Goal: Task Accomplishment & Management: Manage account settings

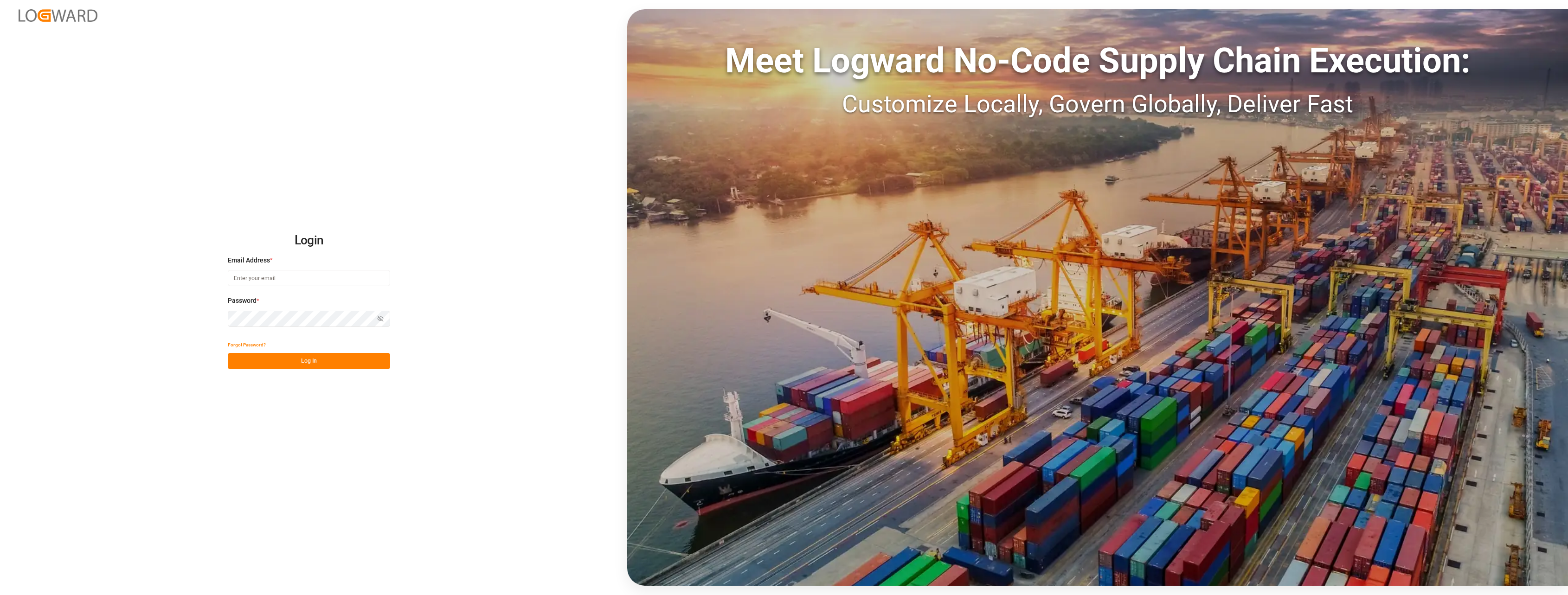
type input "[PERSON_NAME][EMAIL_ADDRESS][PERSON_NAME][DOMAIN_NAME]"
click at [275, 363] on button "Log In" at bounding box center [309, 361] width 163 height 16
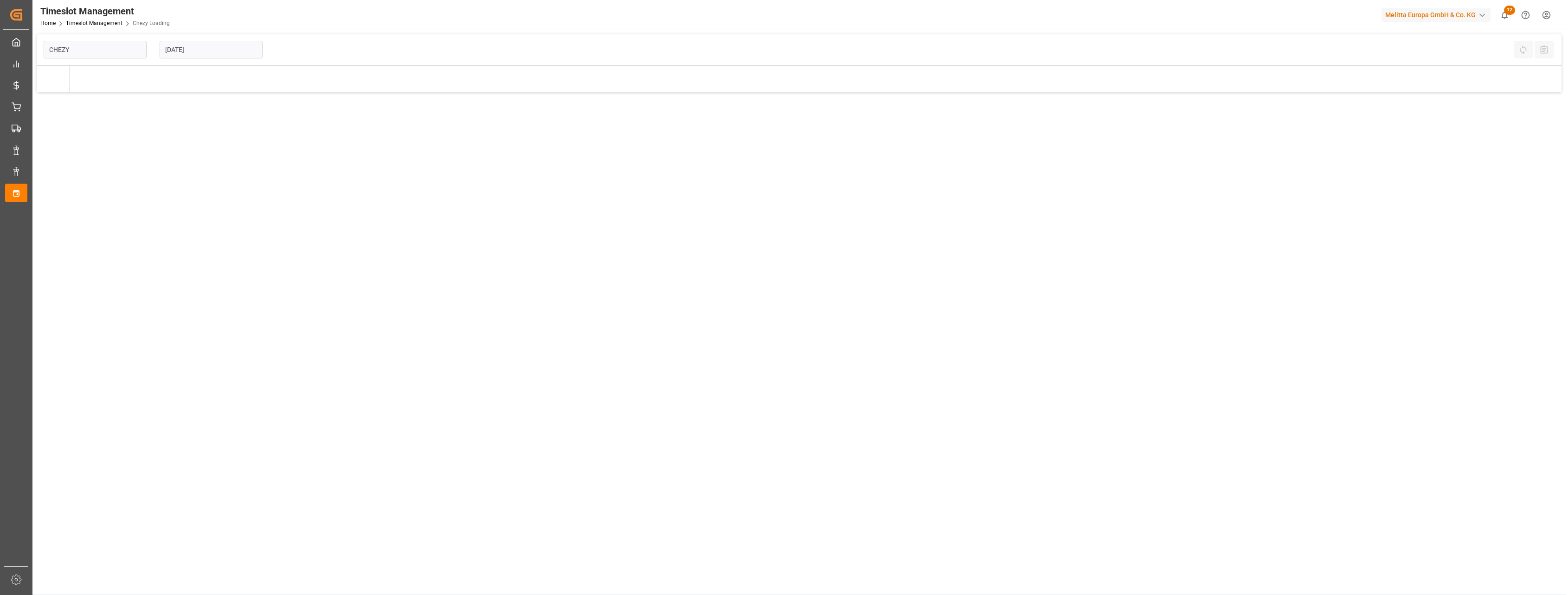
type input "Chezy Loading"
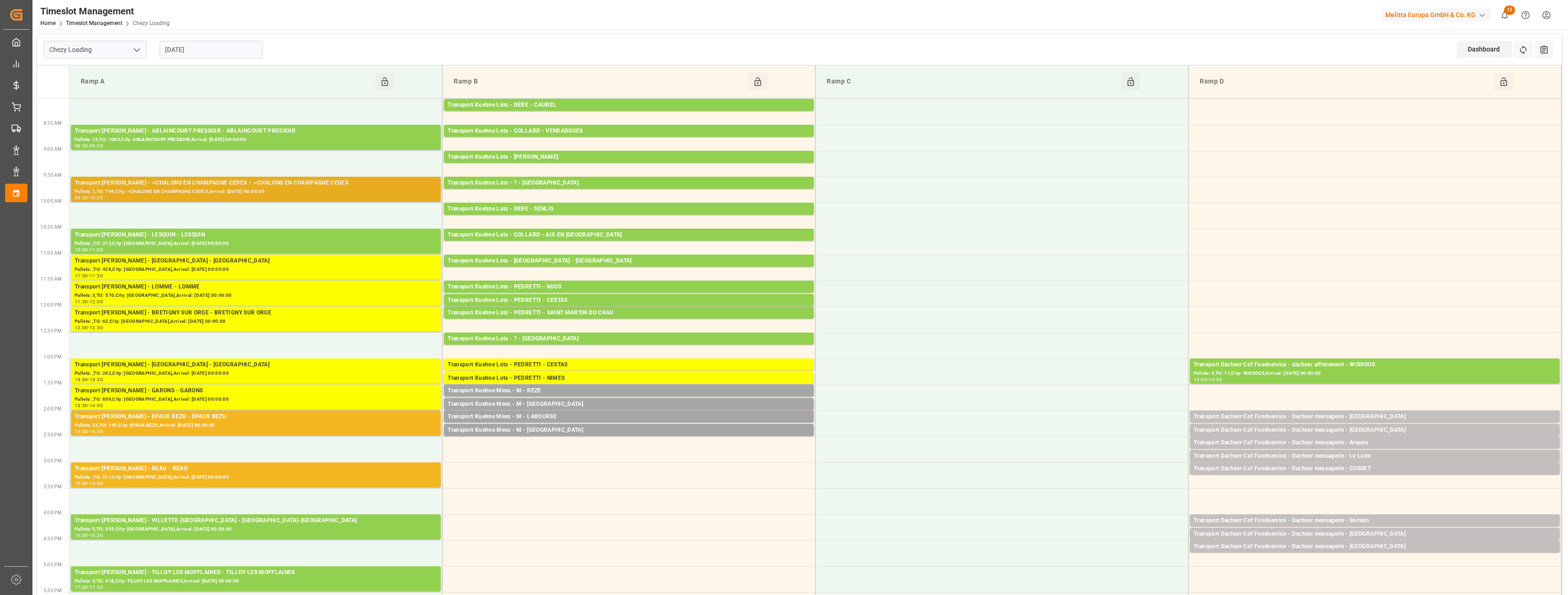
click at [212, 202] on div "Transport [PERSON_NAME] - ~CHALONS EN CHAMPAGNE CEDEX - ~CHALONS EN CHAMPAGNE C…" at bounding box center [256, 189] width 373 height 26
click at [222, 426] on div "Pallets: 23,TU: 145,City: EPAUX BEZU,Arrival: [DATE] 00:00:00" at bounding box center [256, 425] width 362 height 8
click at [233, 486] on div "Transport [PERSON_NAME] - REAU - REAU Pallets: ,TU: 211,City: [GEOGRAPHIC_DATA]…" at bounding box center [256, 475] width 369 height 25
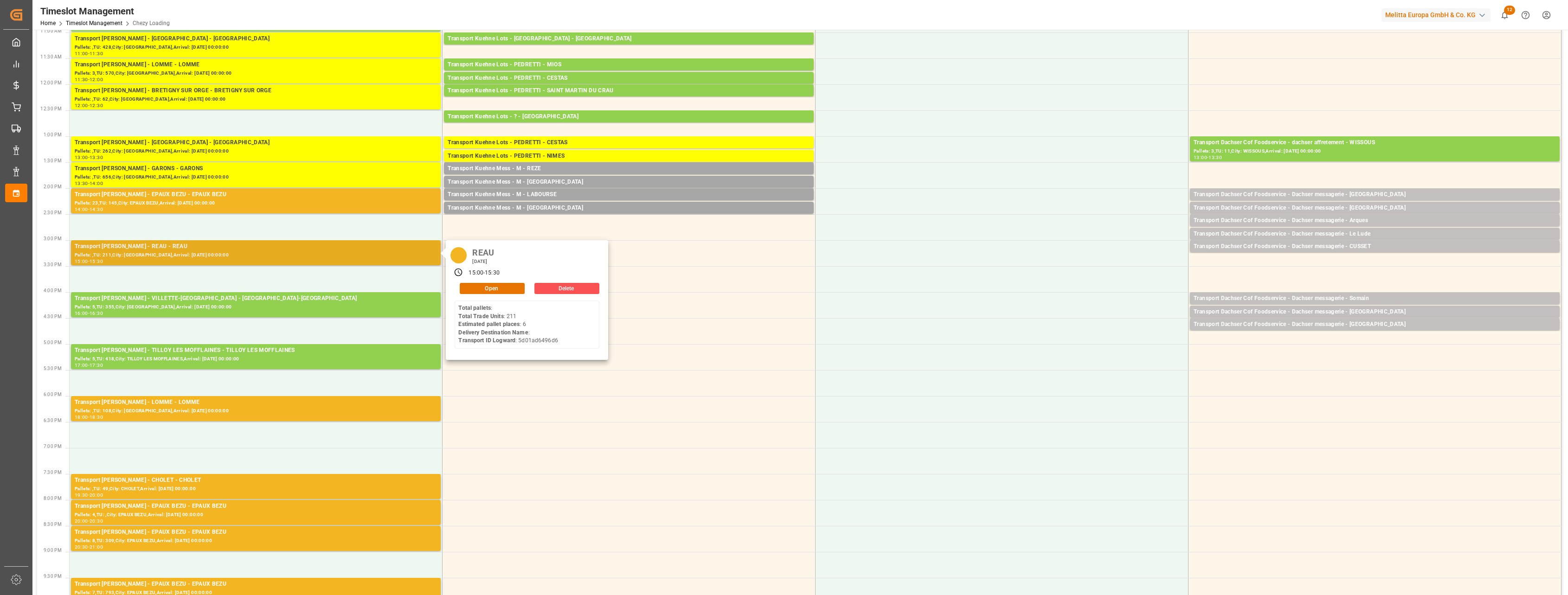
scroll to position [232, 0]
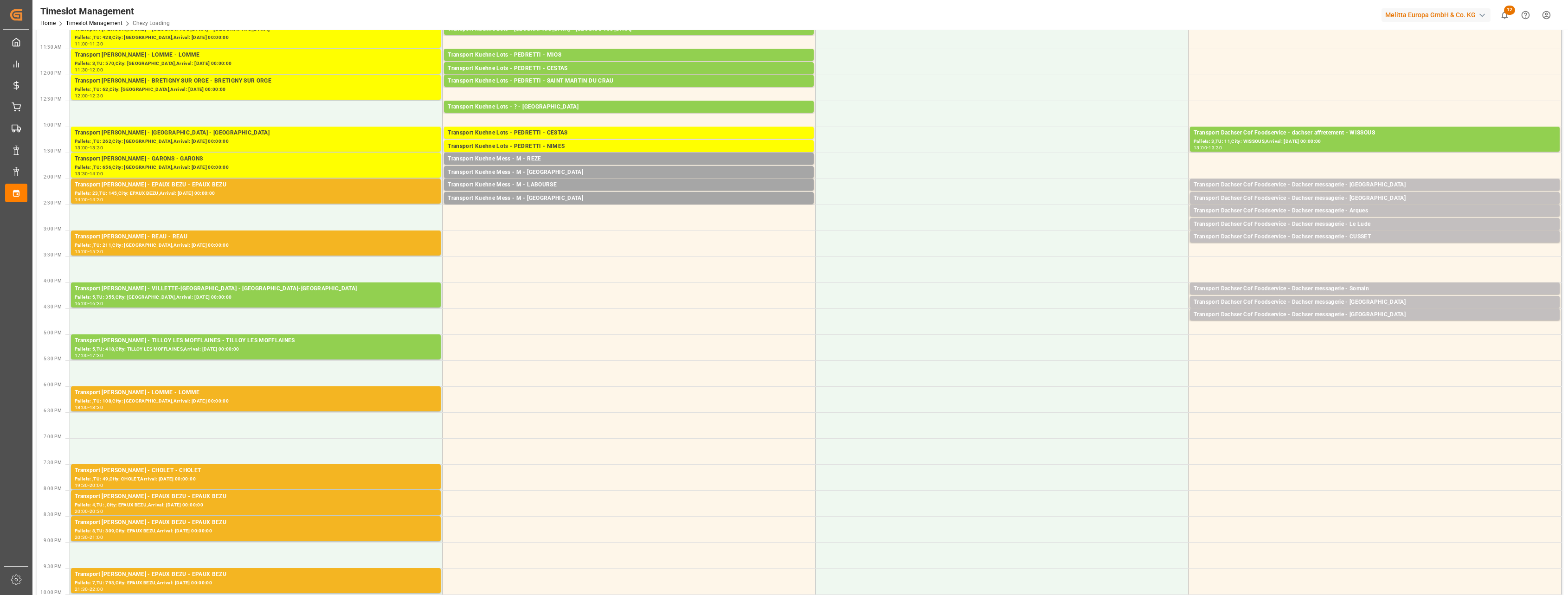
click at [244, 406] on div "18:00 - 18:30" at bounding box center [256, 408] width 362 height 5
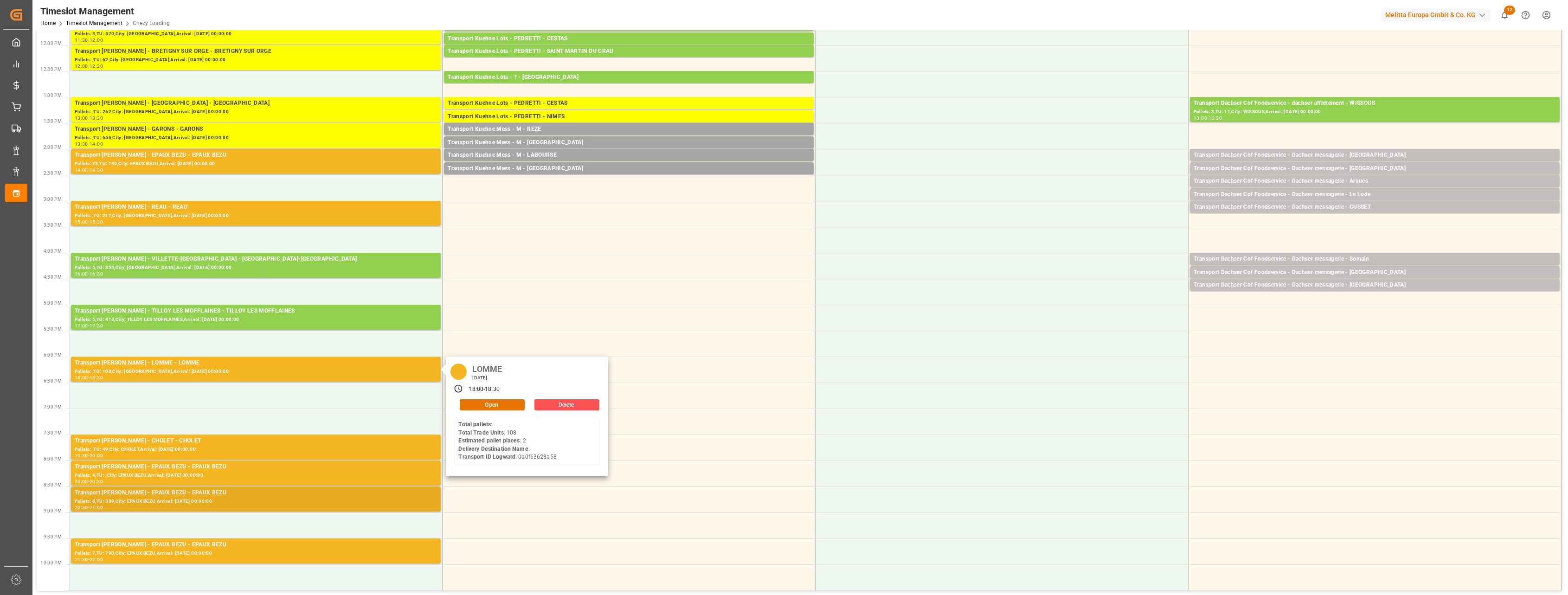
scroll to position [290, 0]
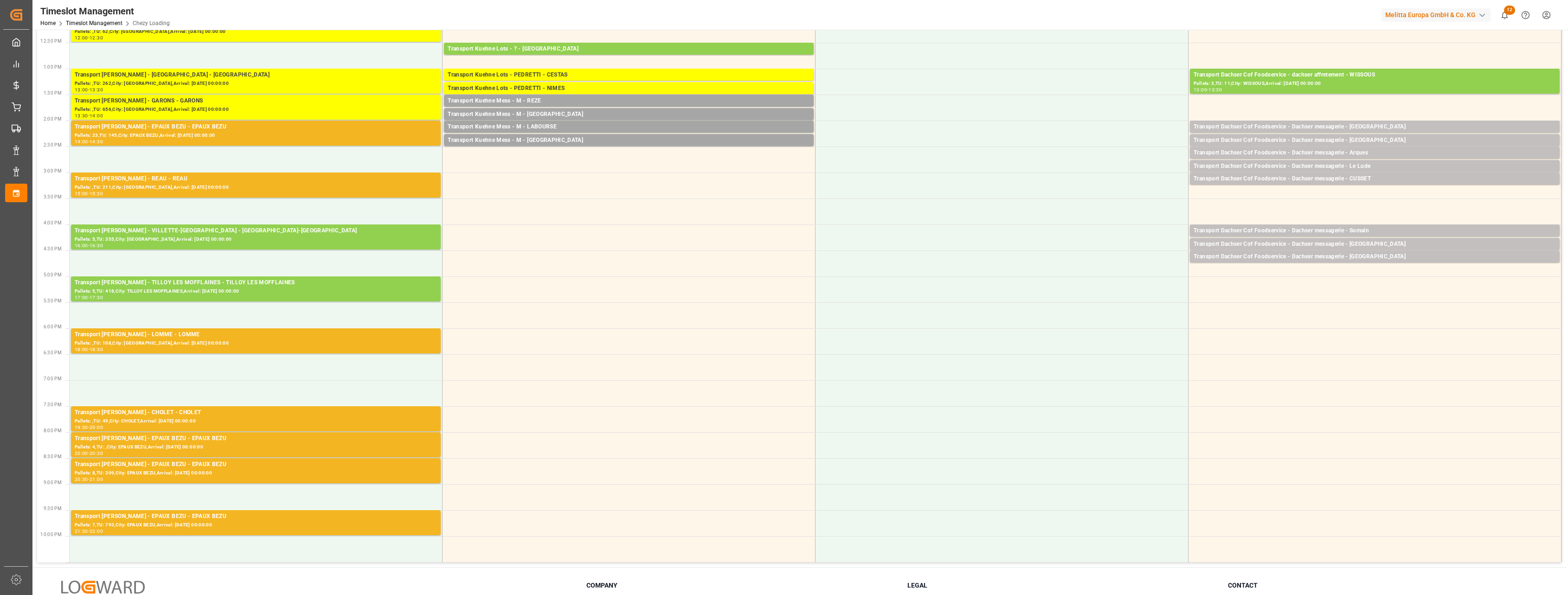
click at [243, 424] on div "Pallets: ,TU: 49,City: CHOLET,Arrival: [DATE] 00:00:00" at bounding box center [256, 421] width 362 height 8
click at [244, 450] on div "Pallets: 4,TU: ,City: EPAUX BEZU,Arrival: [DATE] 00:00:00" at bounding box center [256, 447] width 362 height 8
click at [247, 470] on div "Pallets: 8,TU: 309,City: EPAUX BEZU,Arrival: [DATE] 00:00:00" at bounding box center [256, 473] width 362 height 8
click at [271, 513] on div "Transport [PERSON_NAME] - EPAUX BEZU - EPAUX BEZU" at bounding box center [256, 516] width 362 height 9
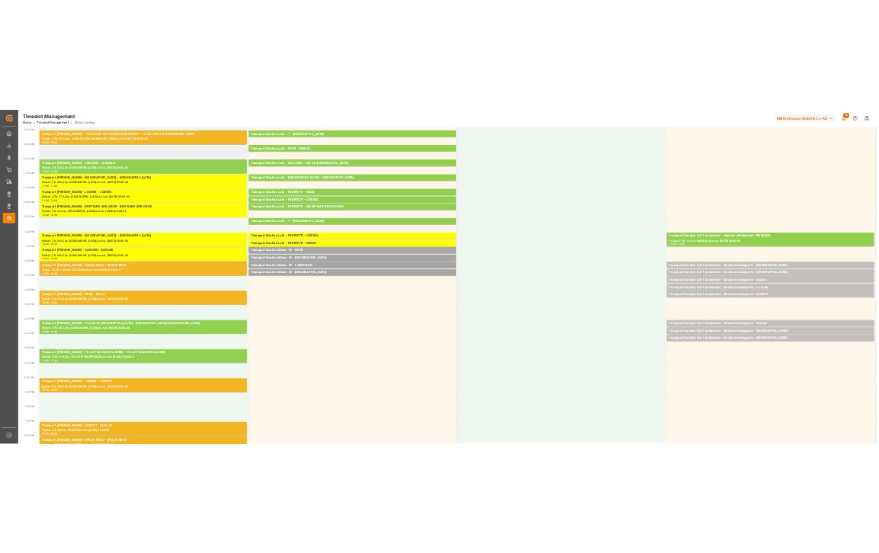
scroll to position [0, 0]
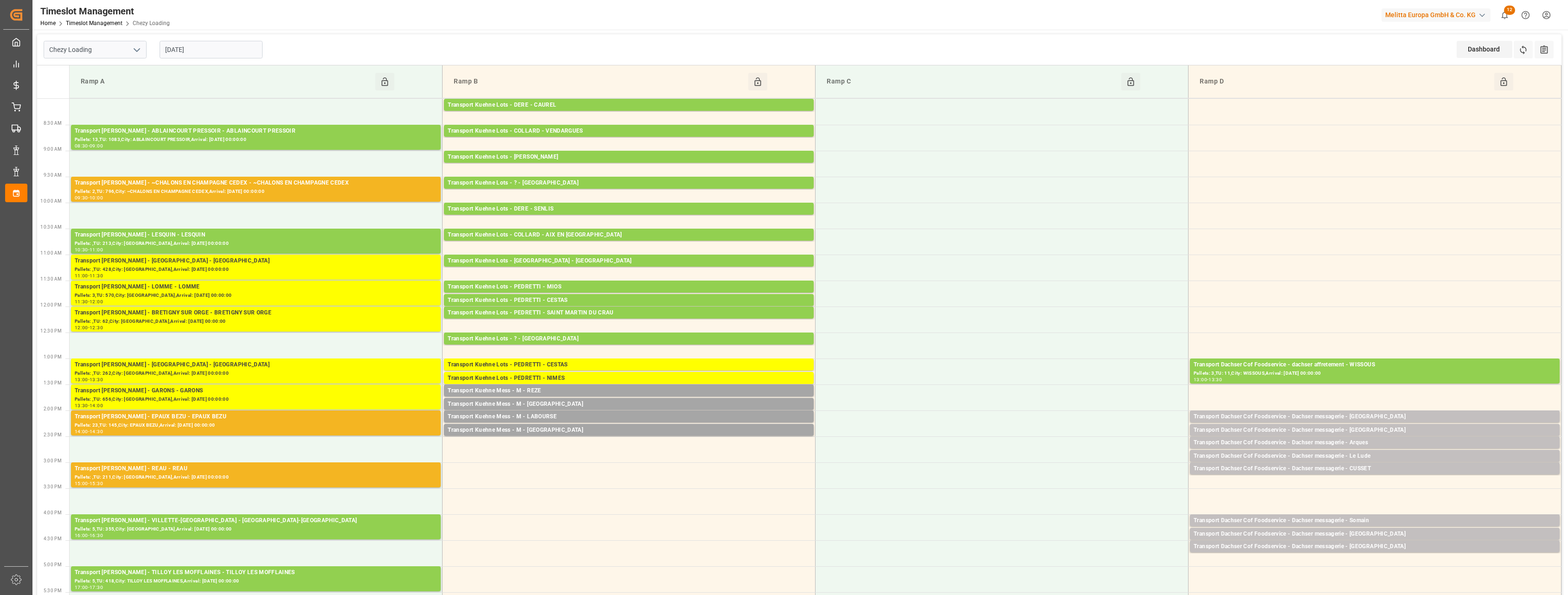
click at [225, 46] on input "[DATE]" at bounding box center [211, 49] width 103 height 18
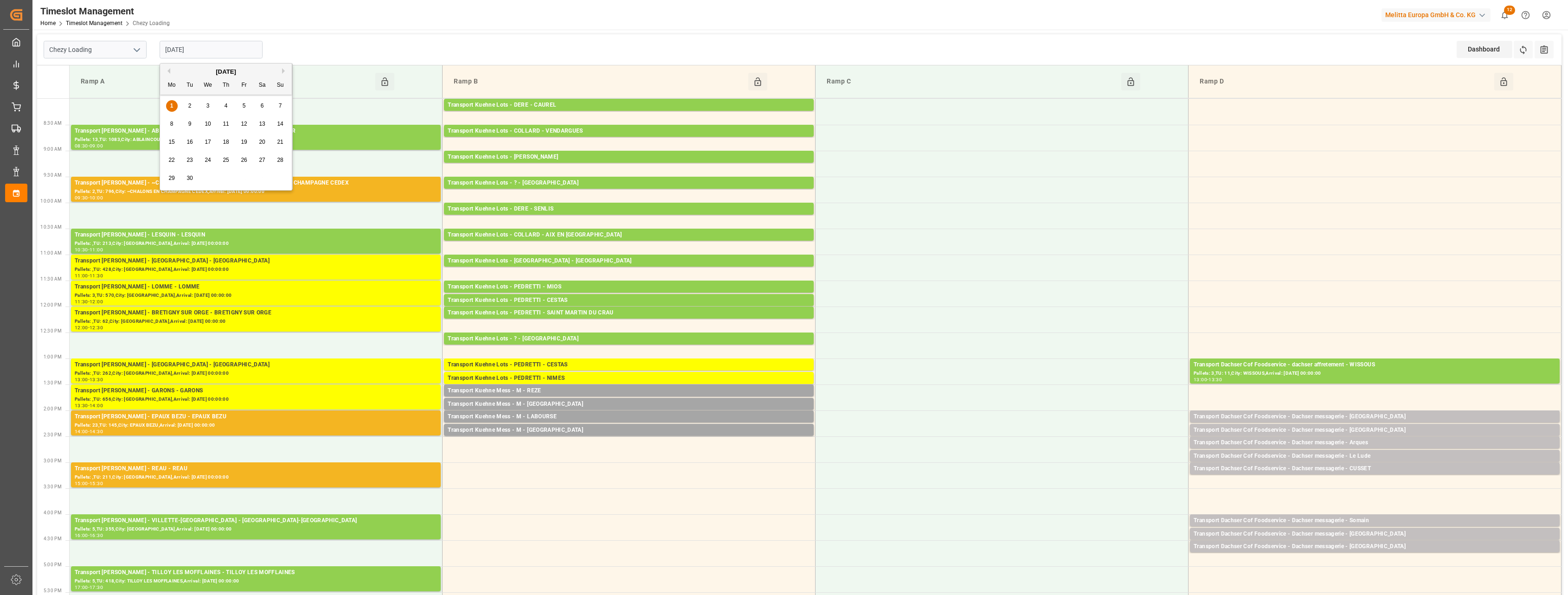
click at [190, 103] on span "2" at bounding box center [189, 105] width 3 height 7
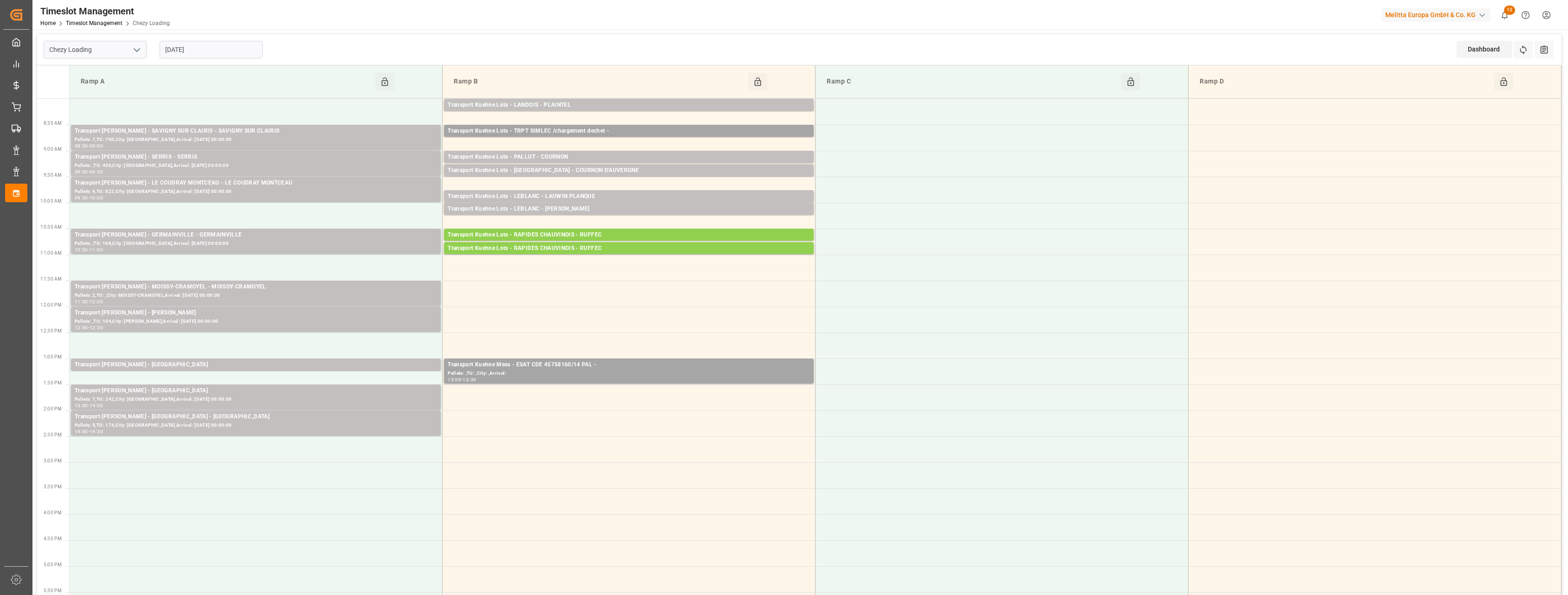
click at [219, 48] on input "[DATE]" at bounding box center [211, 49] width 103 height 18
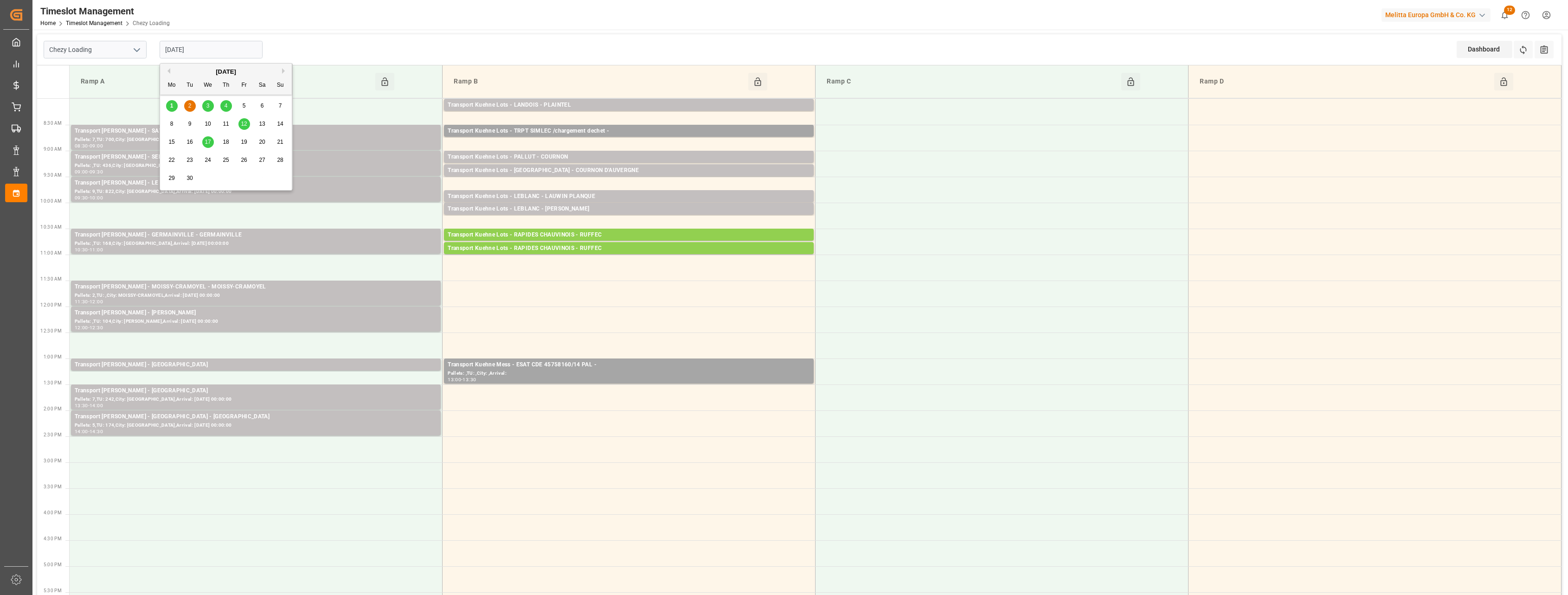
click at [207, 105] on span "3" at bounding box center [208, 105] width 3 height 7
type input "[DATE]"
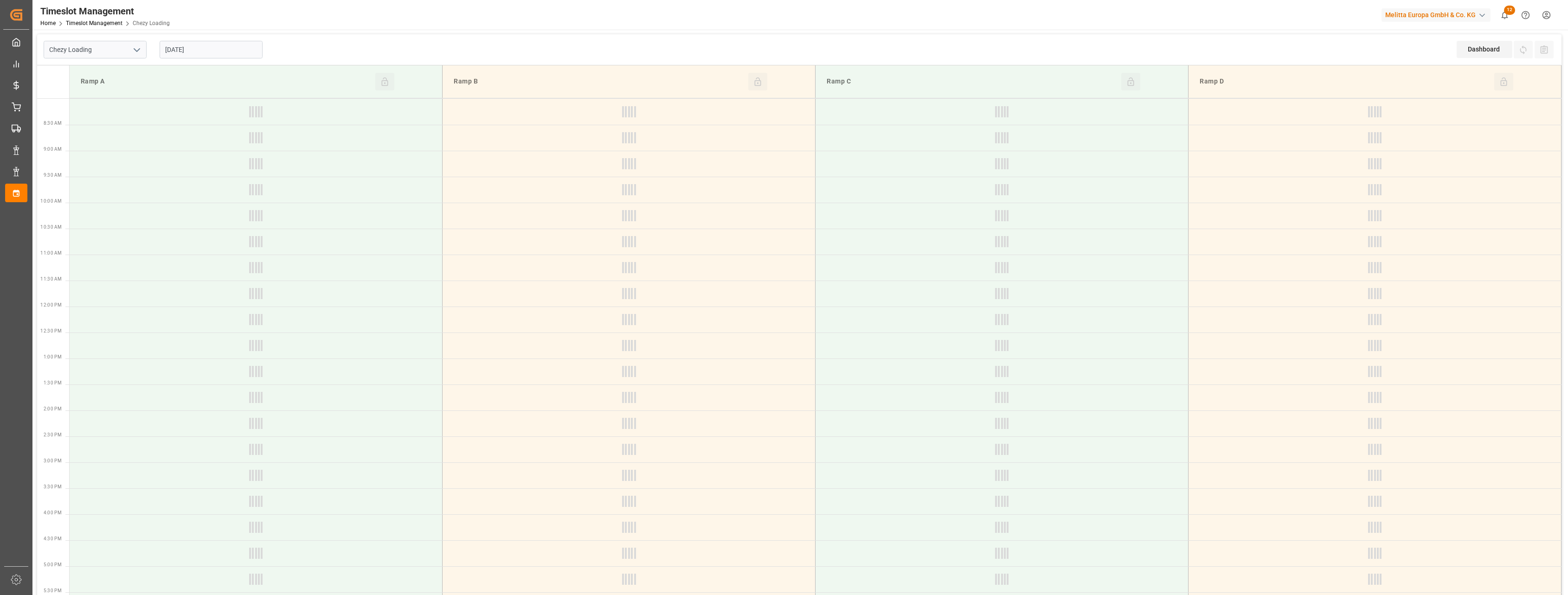
click at [133, 48] on icon "open menu" at bounding box center [137, 50] width 11 height 11
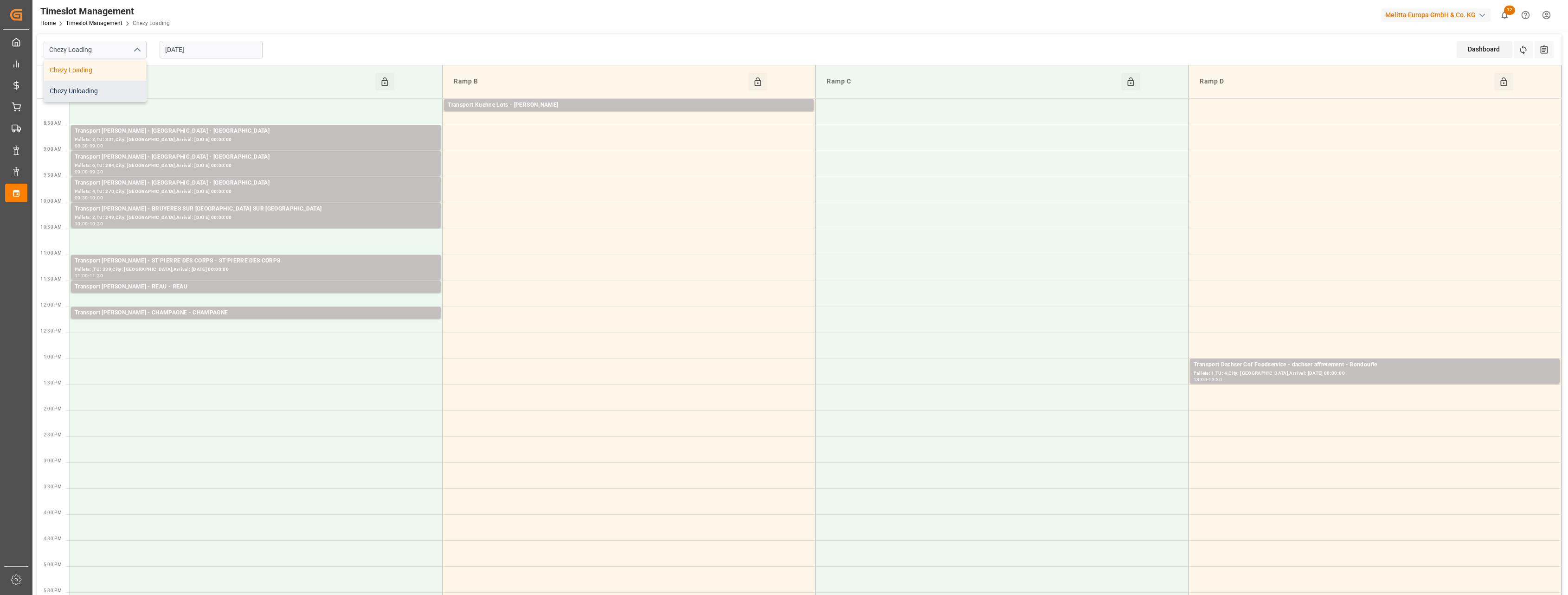
click at [113, 91] on div "Chezy Unloading" at bounding box center [95, 91] width 102 height 21
type input "Chezy Unloading"
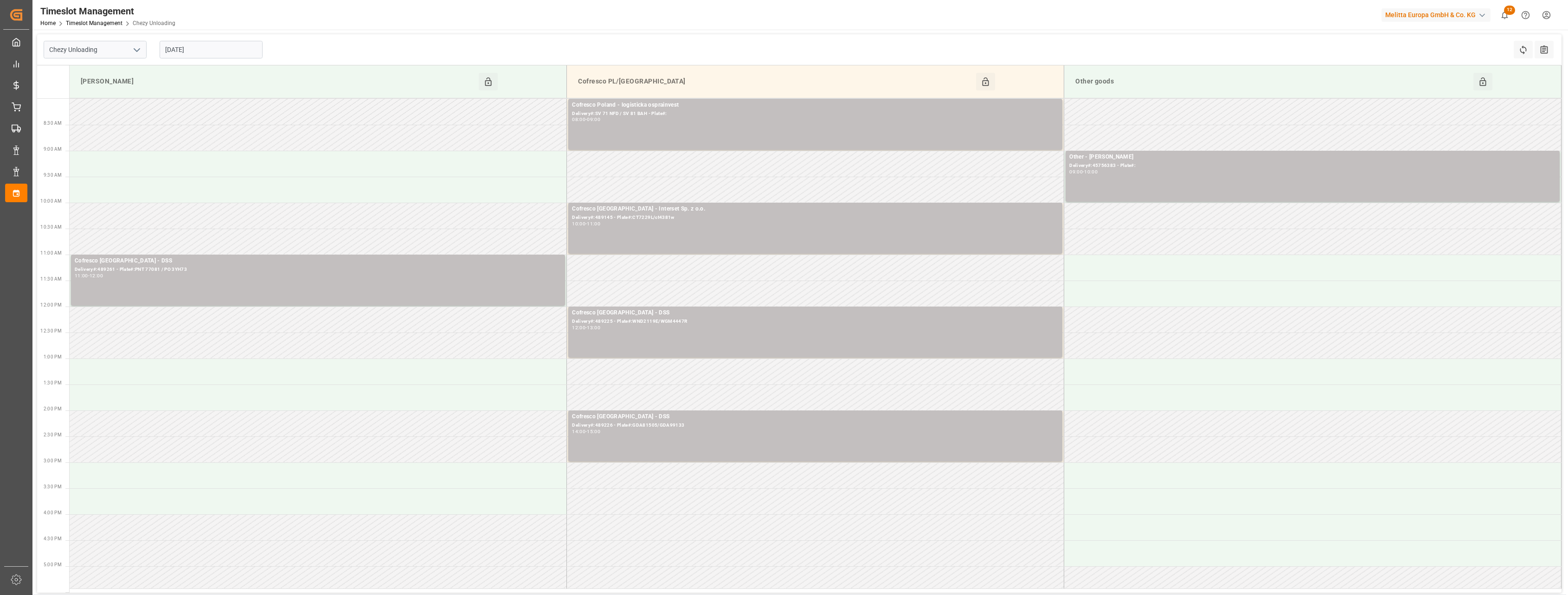
click at [205, 47] on input "[DATE]" at bounding box center [211, 49] width 103 height 18
click at [188, 103] on span "2" at bounding box center [189, 105] width 3 height 7
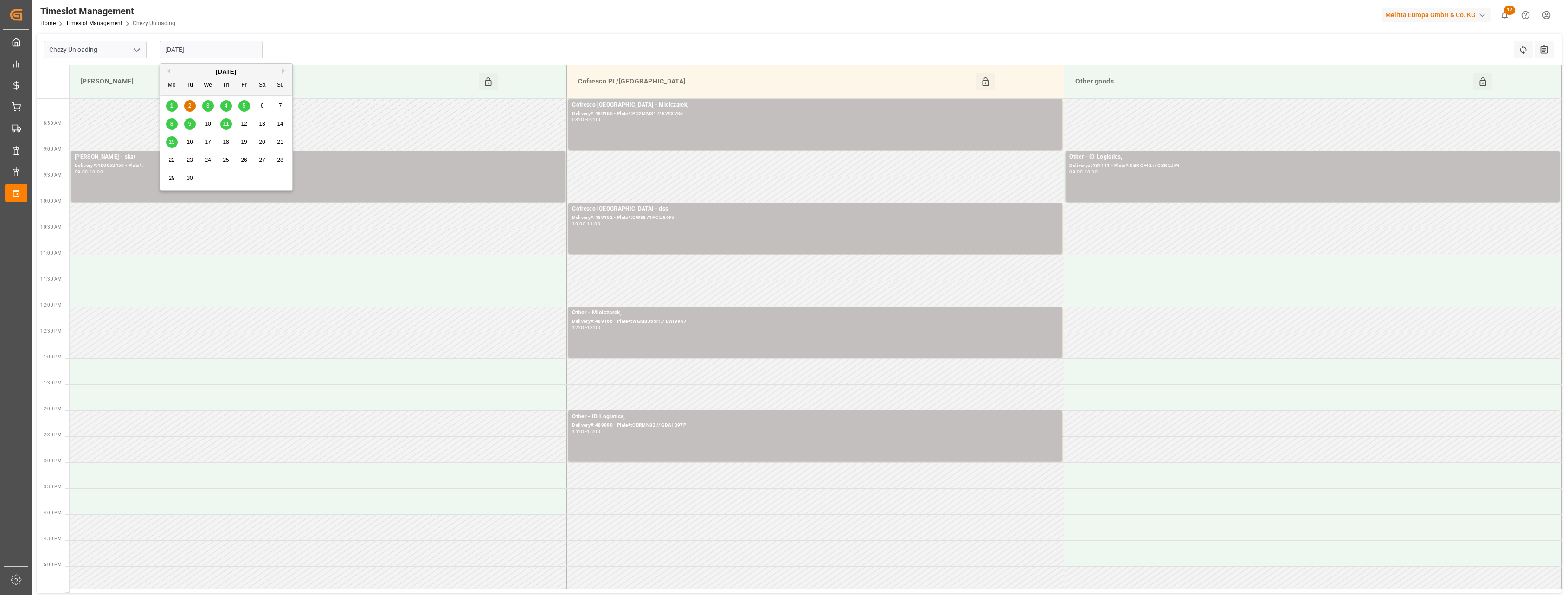
click at [224, 52] on input "[DATE]" at bounding box center [211, 49] width 103 height 18
click at [225, 106] on span "4" at bounding box center [226, 105] width 3 height 7
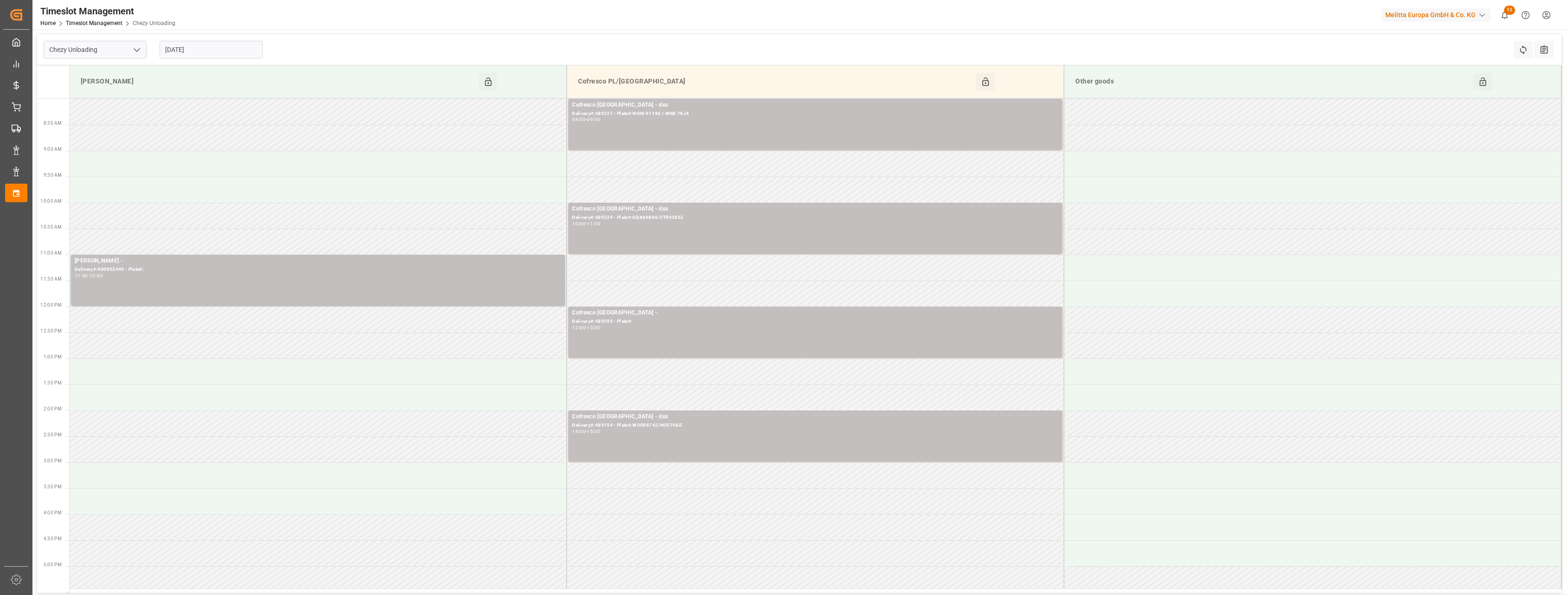
click at [235, 49] on input "[DATE]" at bounding box center [211, 49] width 103 height 18
click at [244, 106] on span "5" at bounding box center [244, 105] width 3 height 7
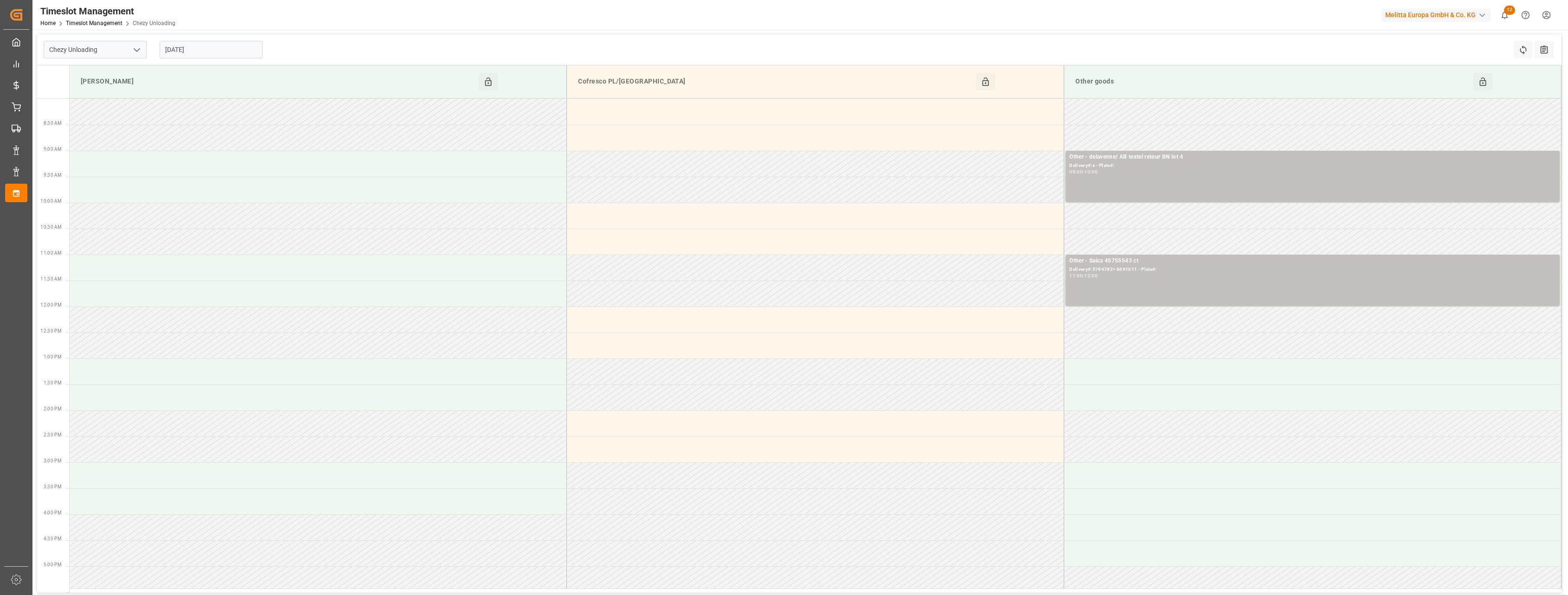
click at [218, 41] on input "[DATE]" at bounding box center [211, 49] width 103 height 18
click at [169, 69] on button "Previous Month" at bounding box center [167, 71] width 5 height 5
click at [208, 178] on span "27" at bounding box center [208, 178] width 6 height 7
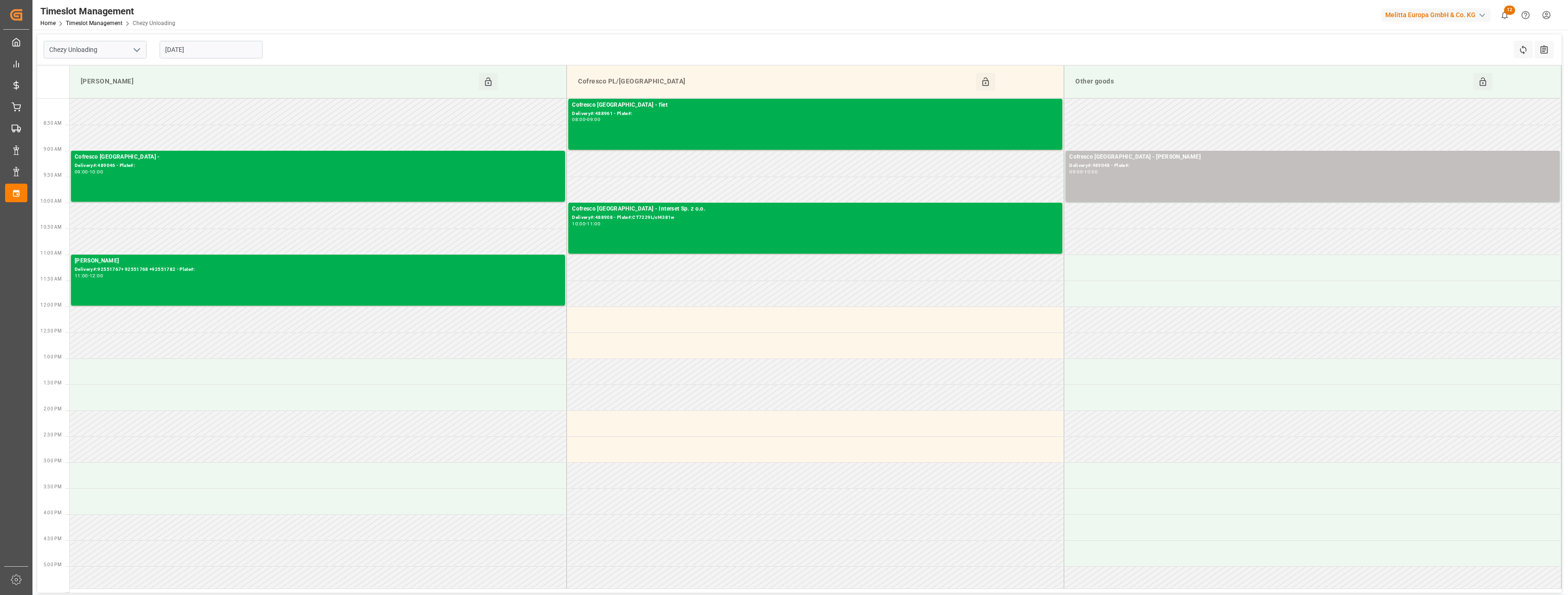
click at [225, 41] on input "[DATE]" at bounding box center [211, 49] width 103 height 18
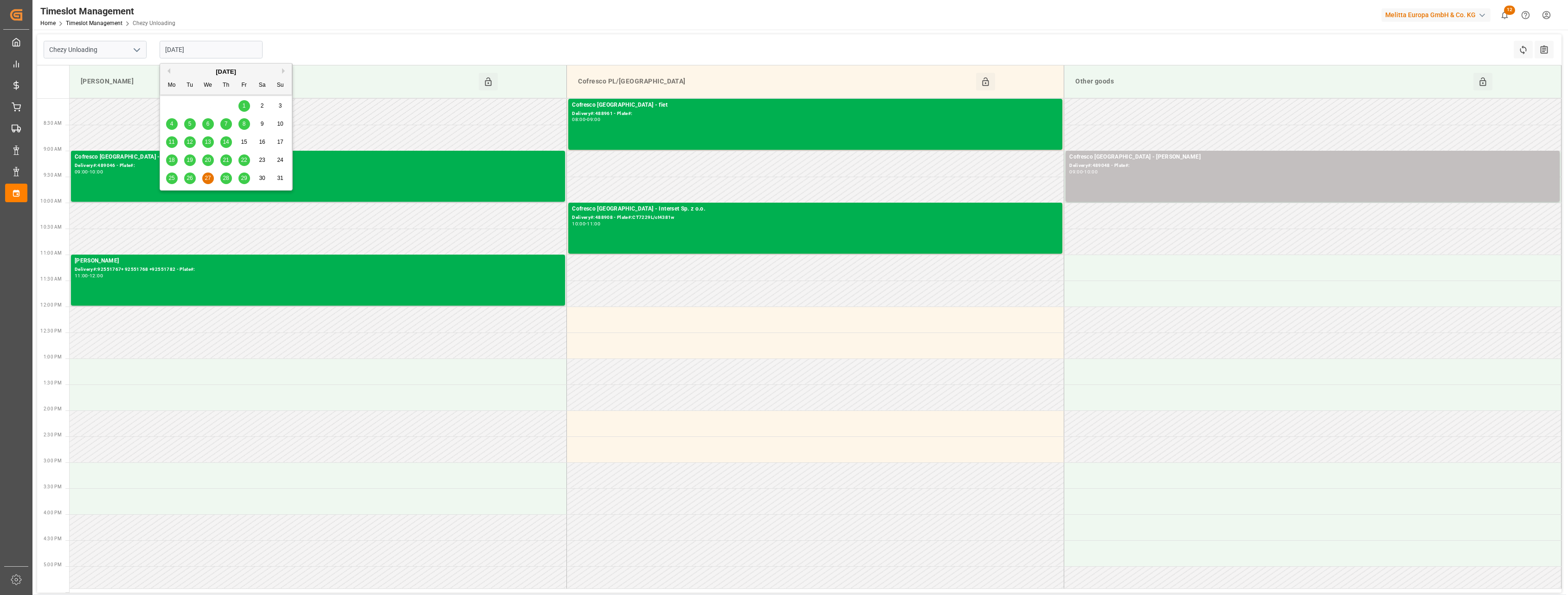
click at [226, 176] on span "28" at bounding box center [226, 178] width 6 height 7
type input "[DATE]"
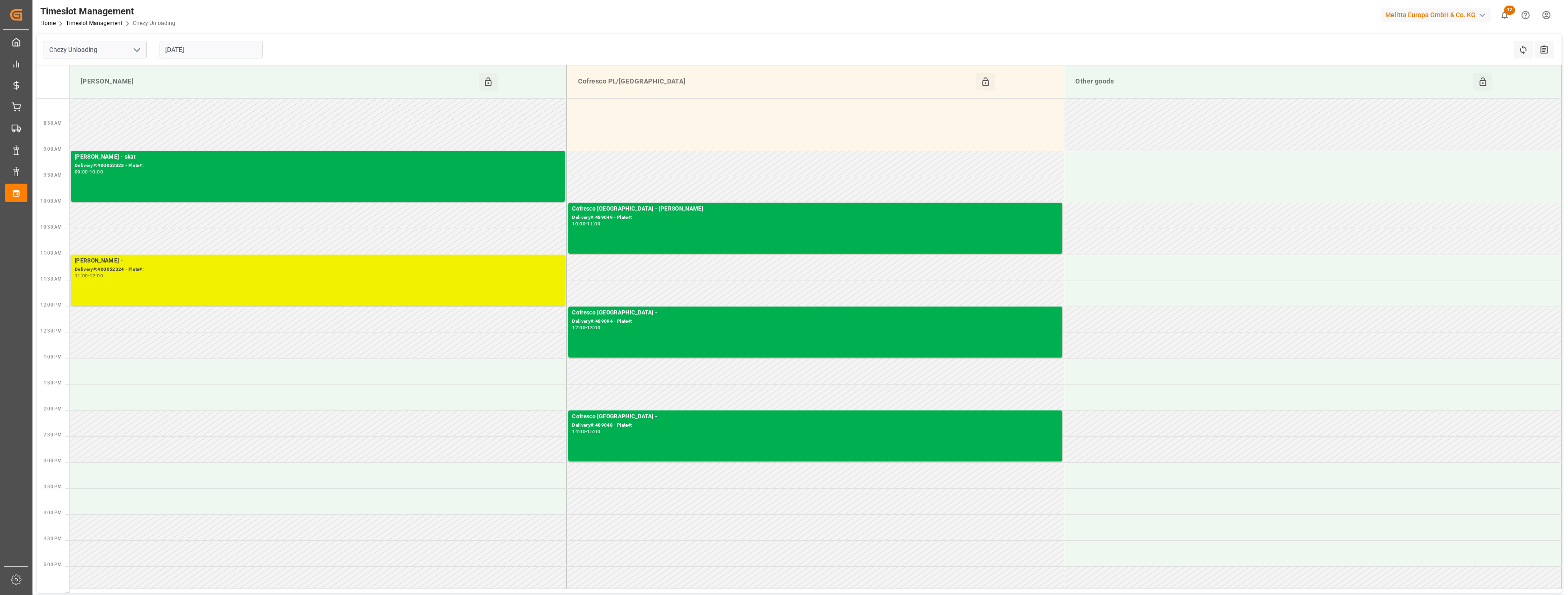
click at [430, 280] on div "[PERSON_NAME] - Delivery#:400052324 - Plate#: 11:00 - 12:00" at bounding box center [318, 280] width 486 height 47
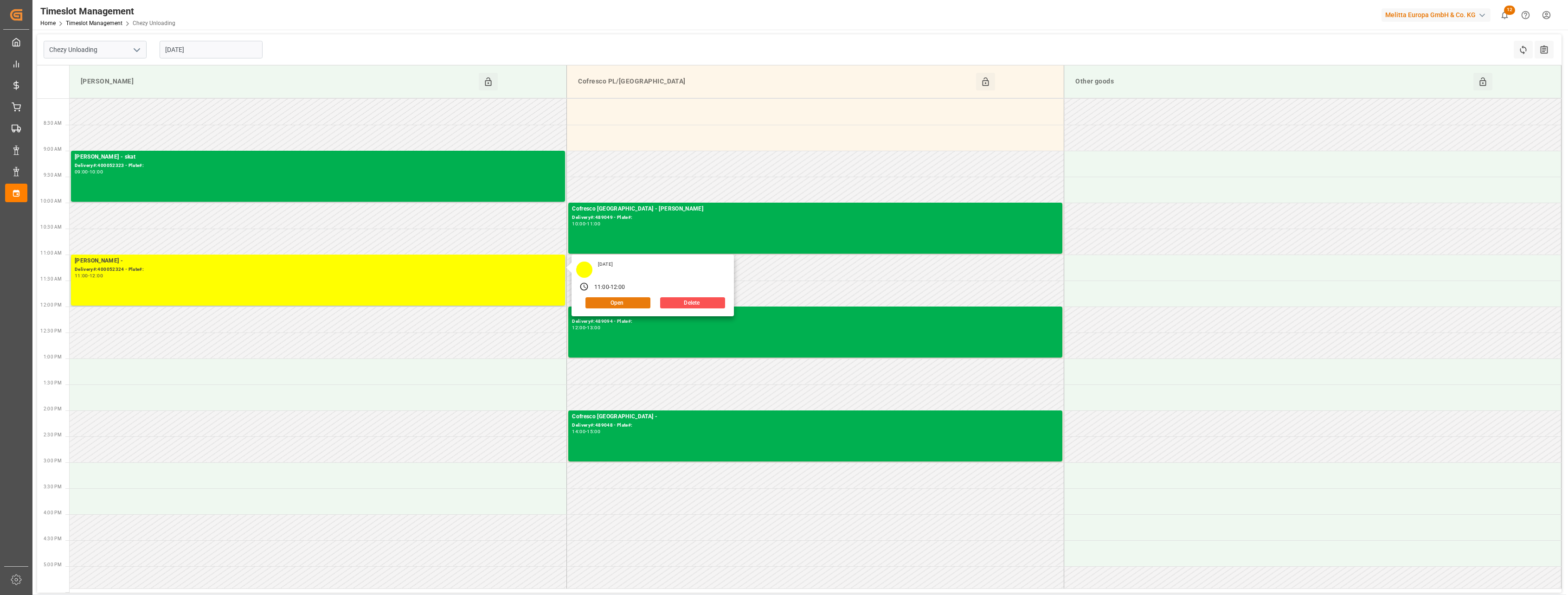
click at [606, 300] on button "Open" at bounding box center [618, 303] width 65 height 11
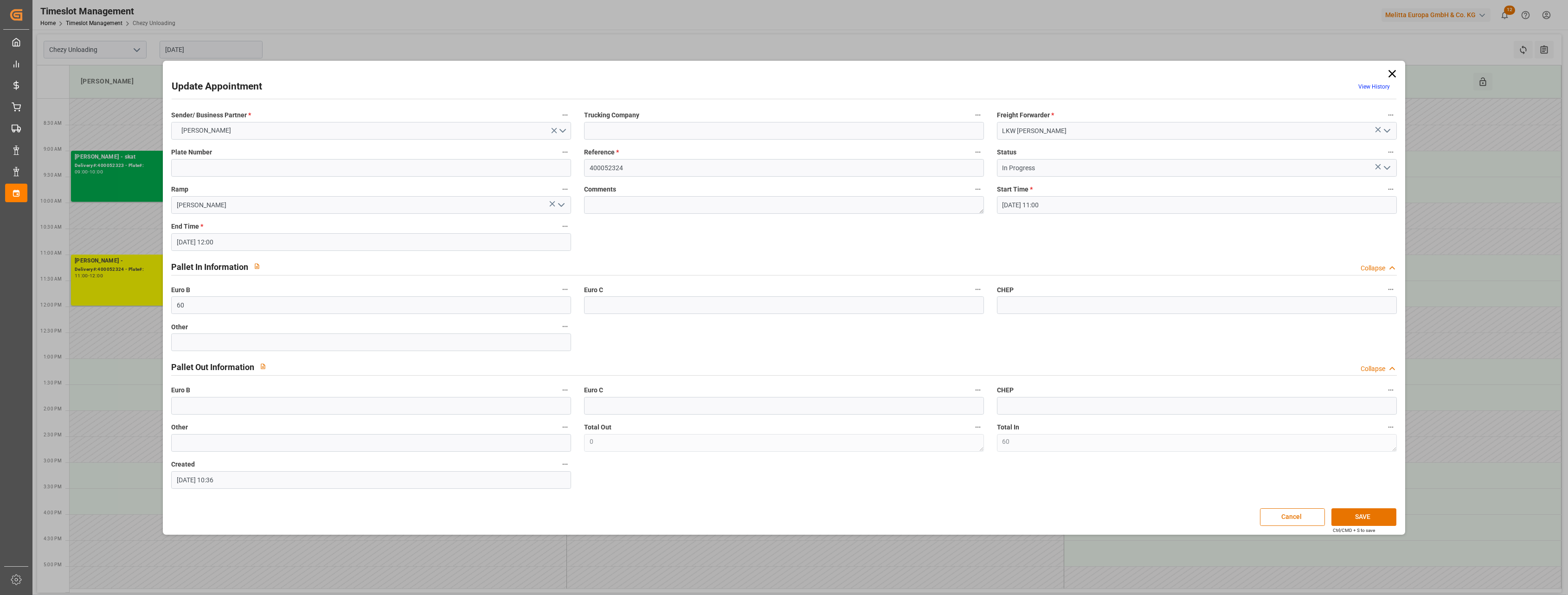
click at [1391, 163] on button "open menu" at bounding box center [1386, 168] width 14 height 15
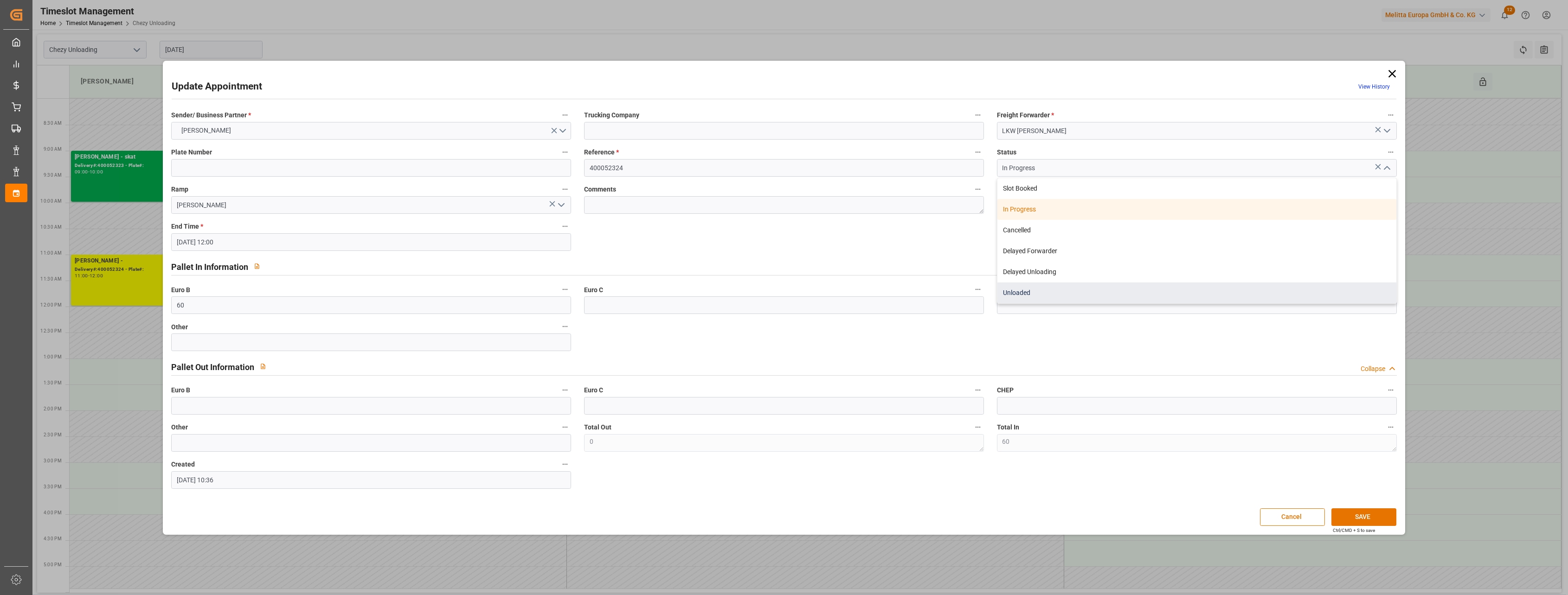
click at [1270, 288] on div "Unloaded" at bounding box center [1197, 293] width 399 height 21
type input "Unloaded"
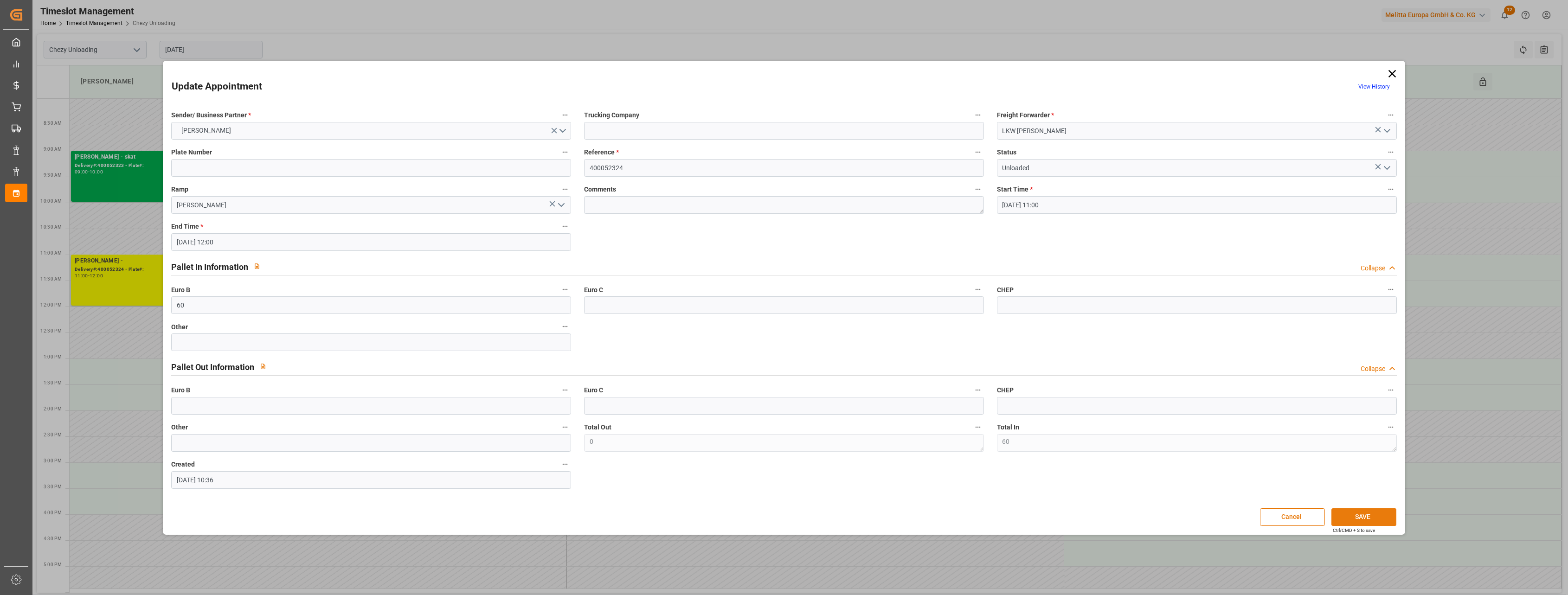
click at [1362, 513] on button "SAVE" at bounding box center [1363, 517] width 65 height 18
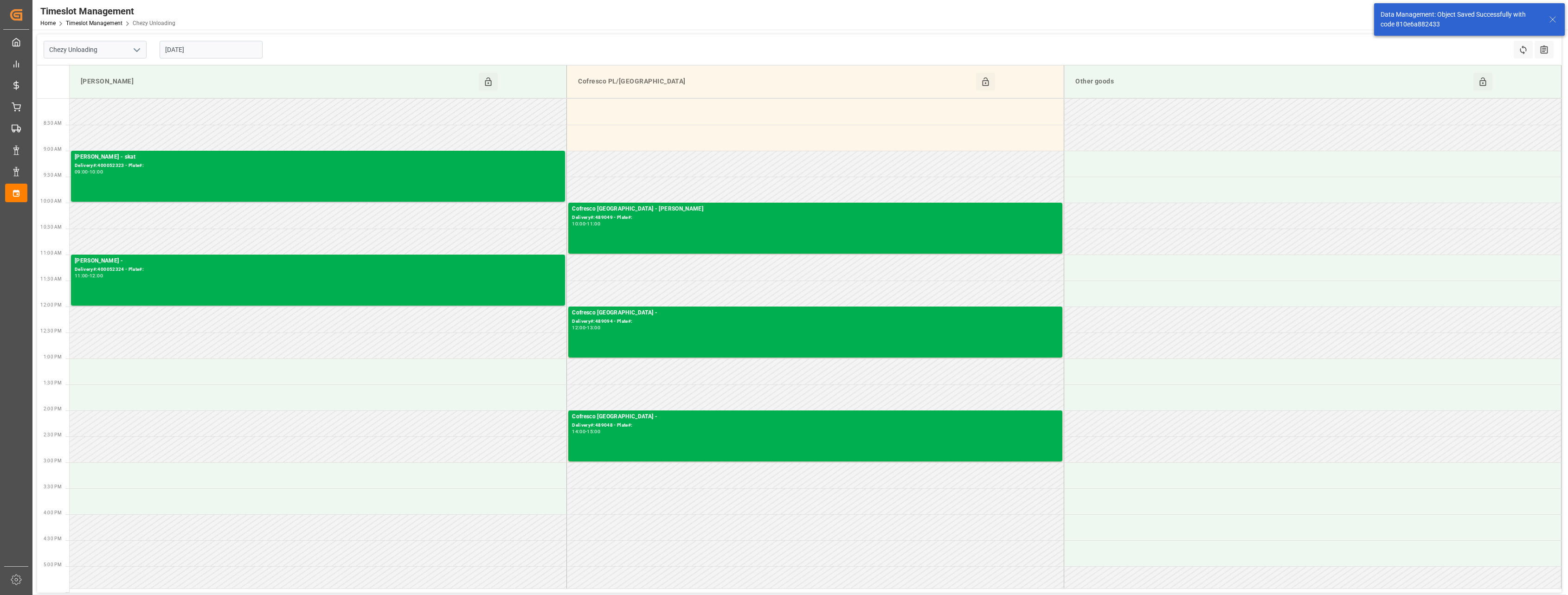
click at [233, 55] on input "[DATE]" at bounding box center [211, 49] width 103 height 18
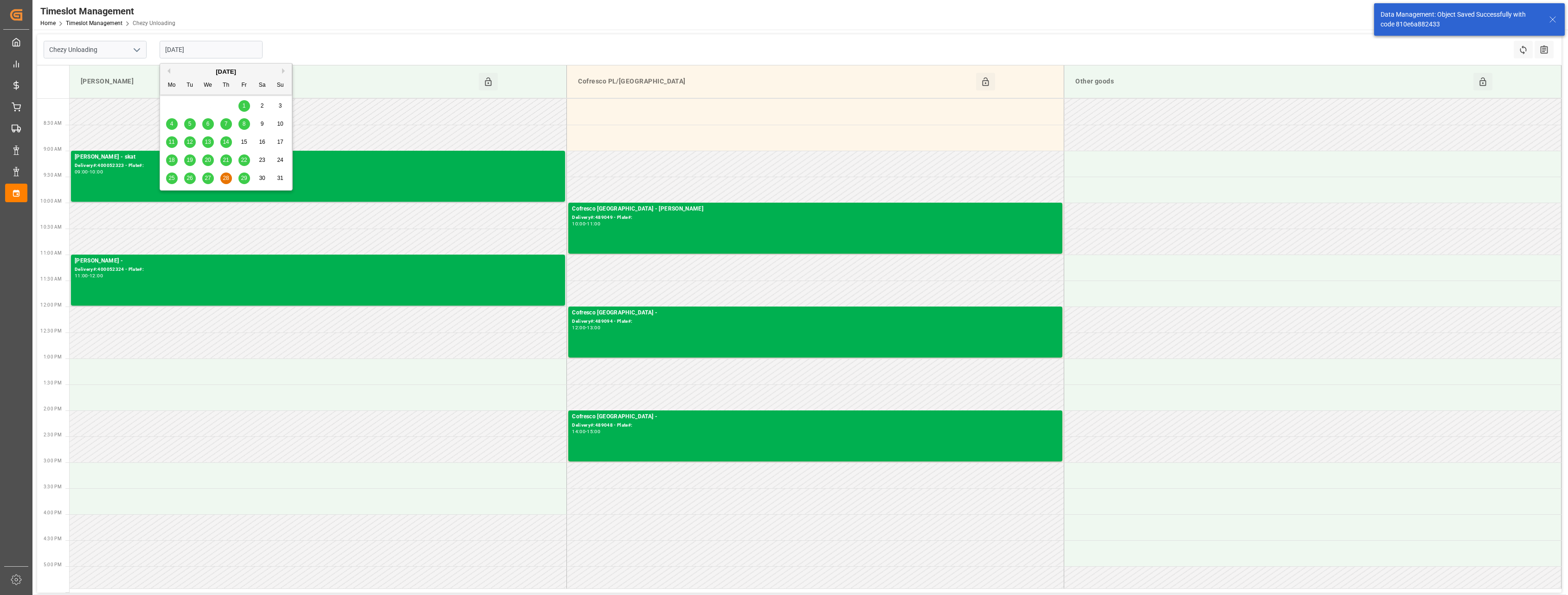
click at [172, 176] on span "25" at bounding box center [172, 178] width 6 height 7
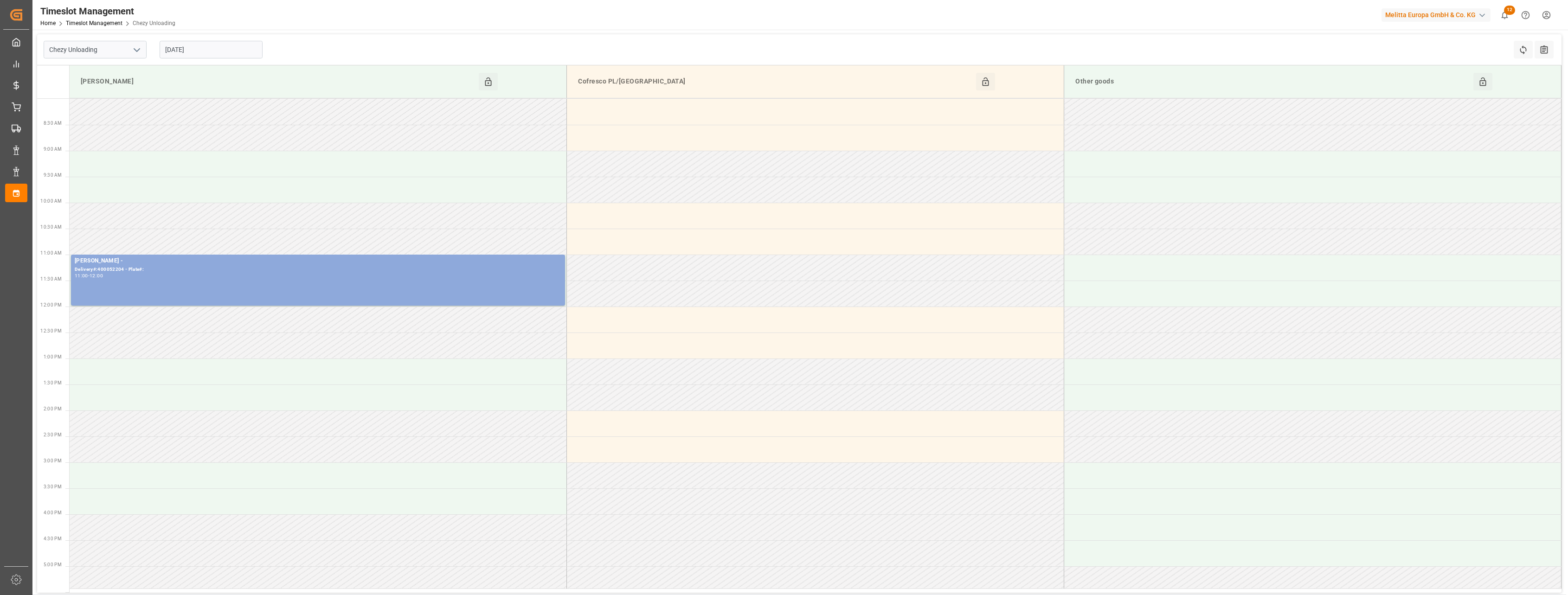
click at [222, 47] on input "[DATE]" at bounding box center [211, 49] width 103 height 18
click at [190, 180] on span "26" at bounding box center [189, 178] width 6 height 7
type input "[DATE]"
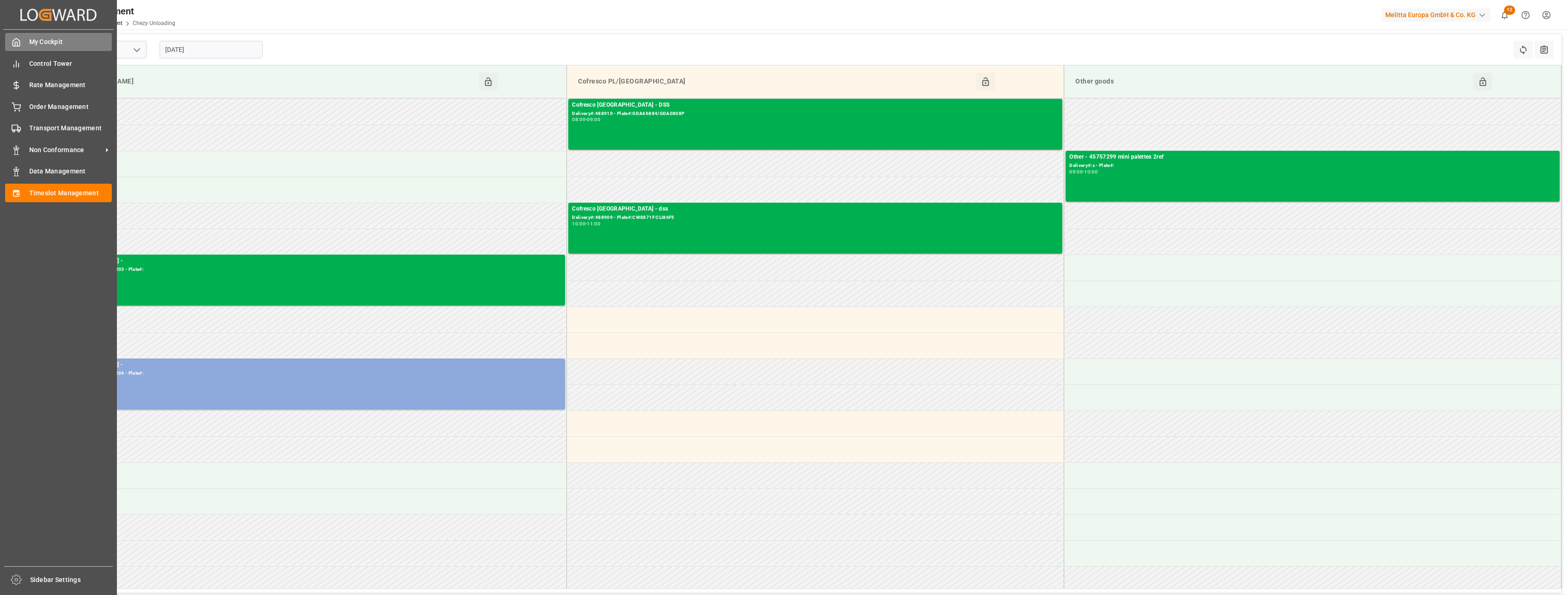
click at [47, 43] on span "My Cockpit" at bounding box center [71, 42] width 83 height 10
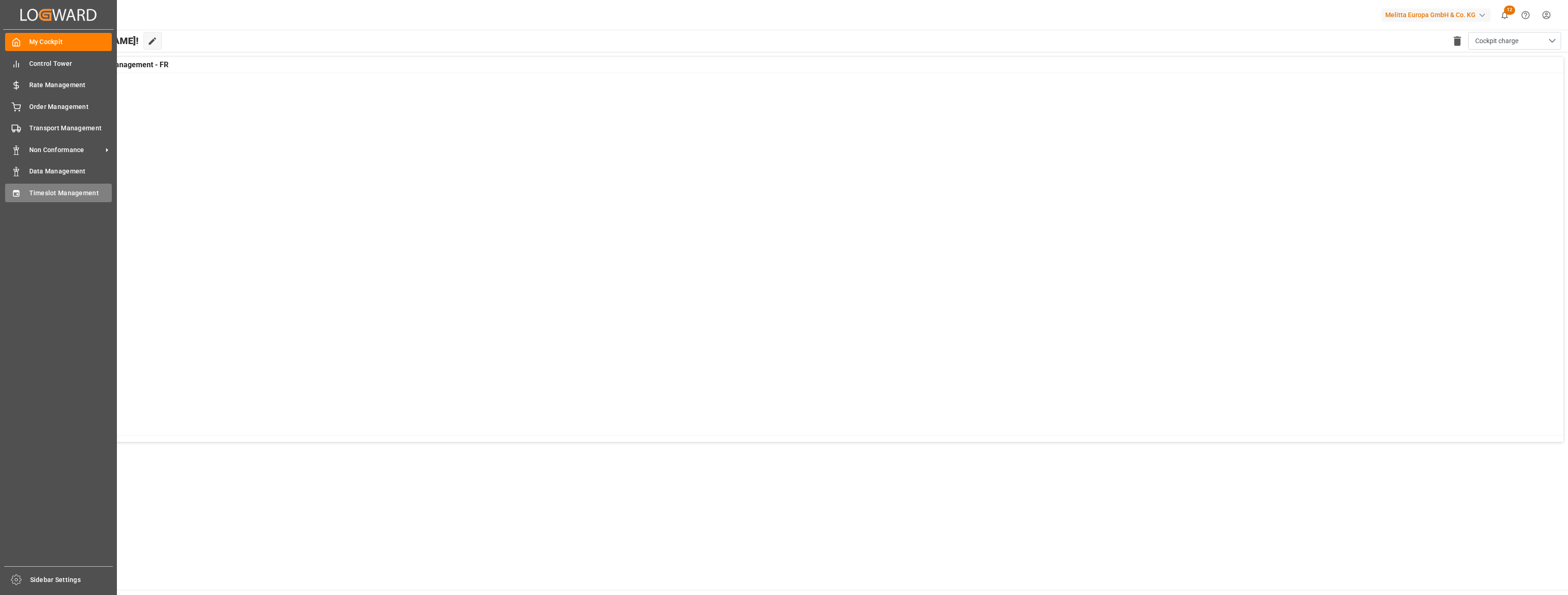
click at [15, 193] on icon at bounding box center [16, 193] width 9 height 9
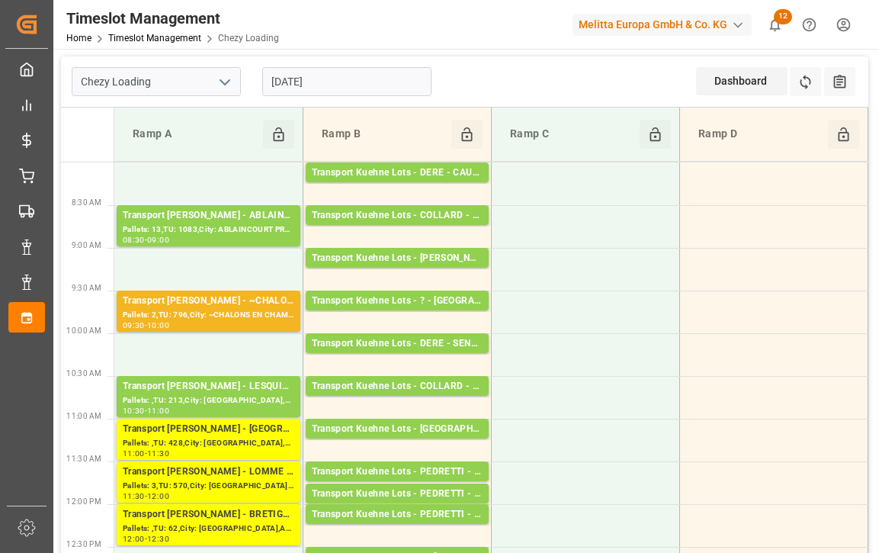
click at [229, 81] on icon "open menu" at bounding box center [225, 82] width 18 height 18
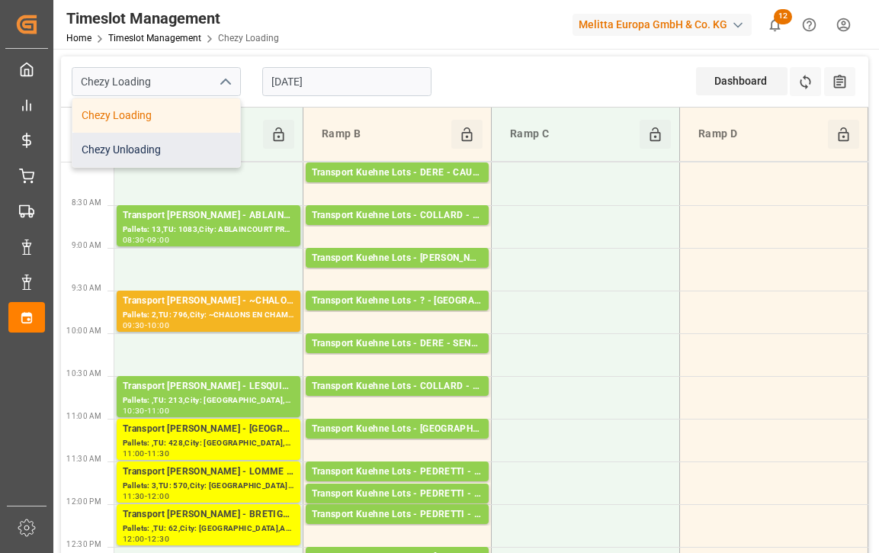
click at [166, 149] on div "Chezy Unloading" at bounding box center [156, 150] width 168 height 34
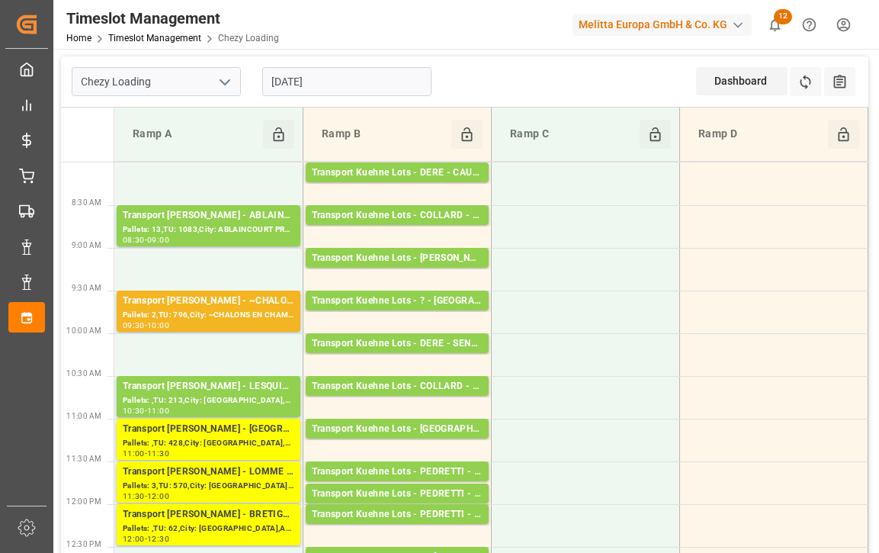
type input "Chezy Unloading"
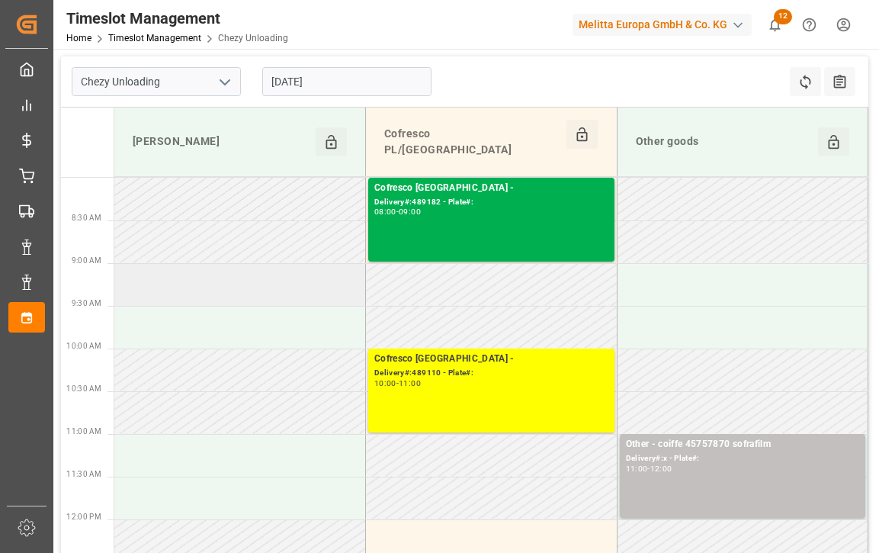
click at [231, 285] on td at bounding box center [240, 284] width 252 height 43
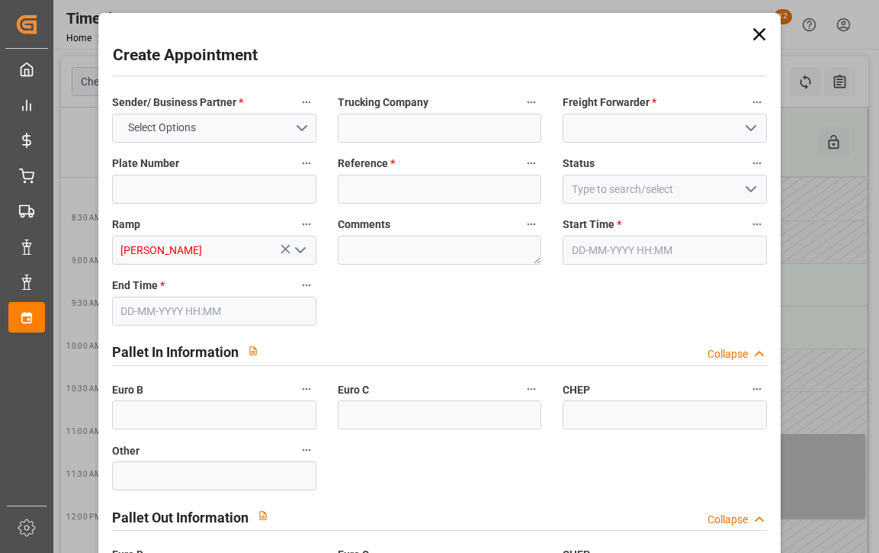
type input "0"
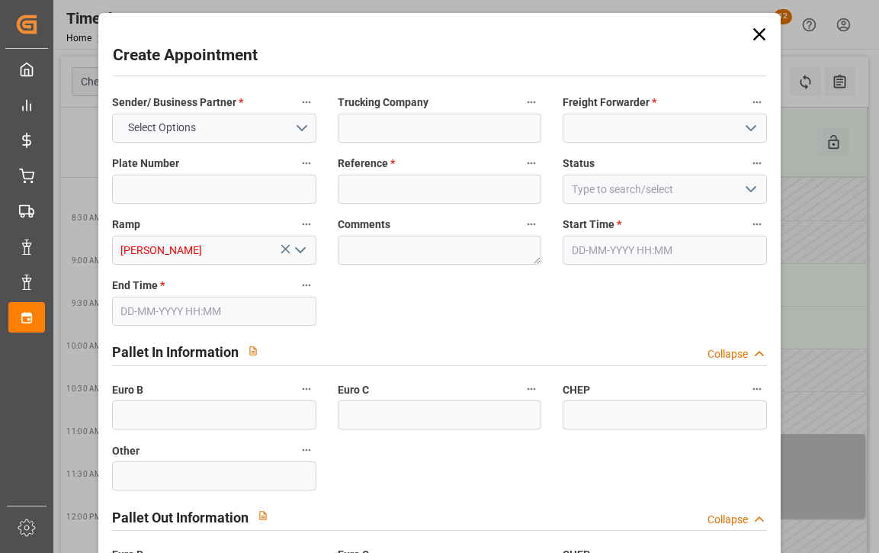
type input "0"
type input "[DATE] 09:00"
type input "[DATE] 10:00"
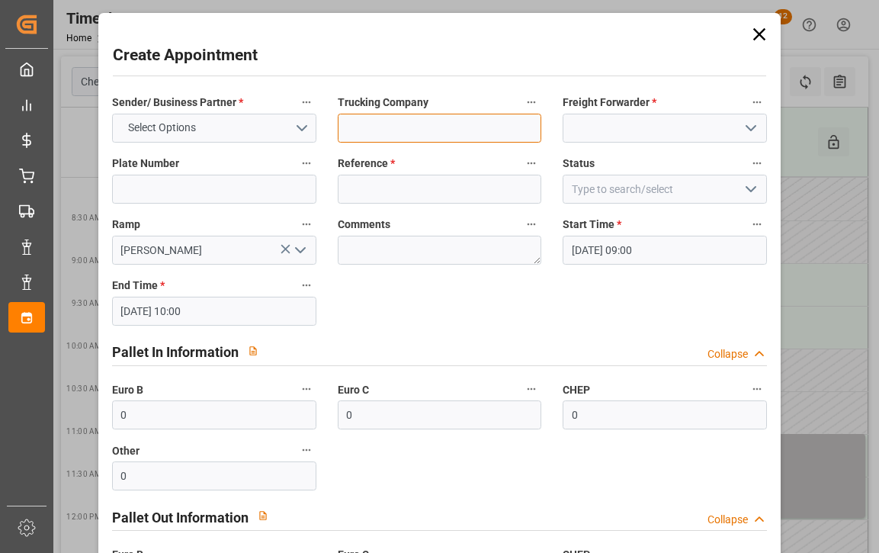
click at [412, 120] on input at bounding box center [440, 128] width 204 height 29
type input "test"
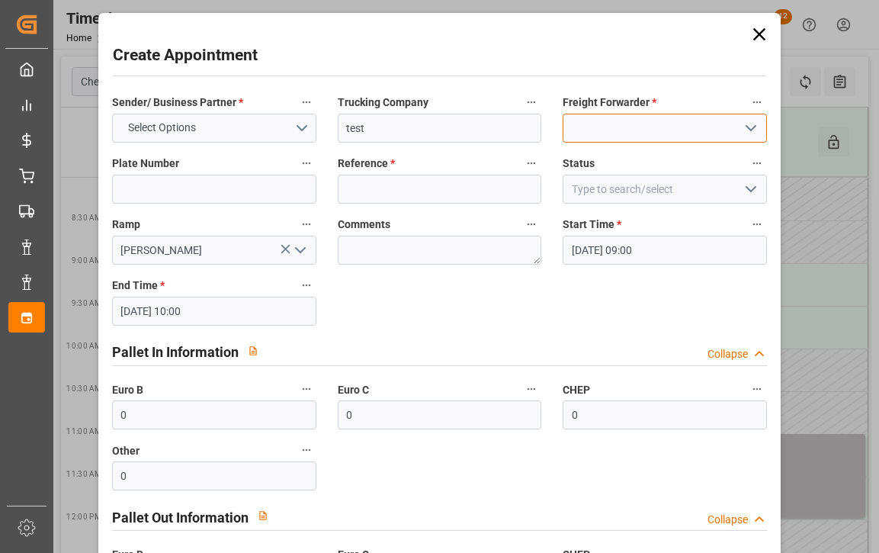
click at [585, 123] on input at bounding box center [664, 128] width 204 height 29
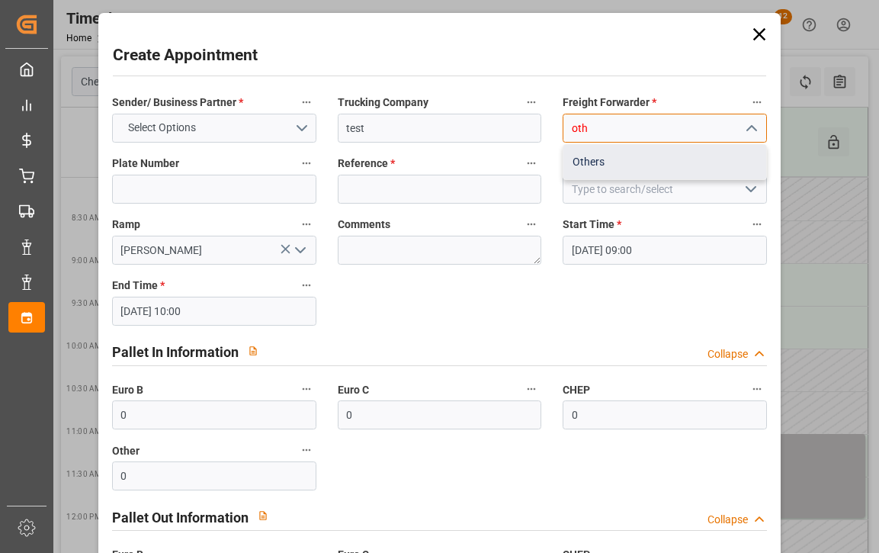
click at [567, 153] on div "Others" at bounding box center [664, 162] width 203 height 34
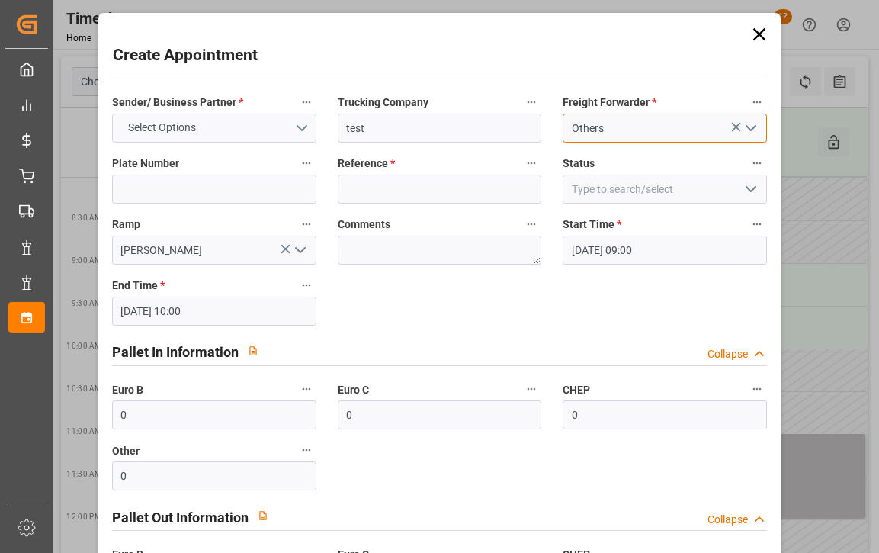
type input "Others"
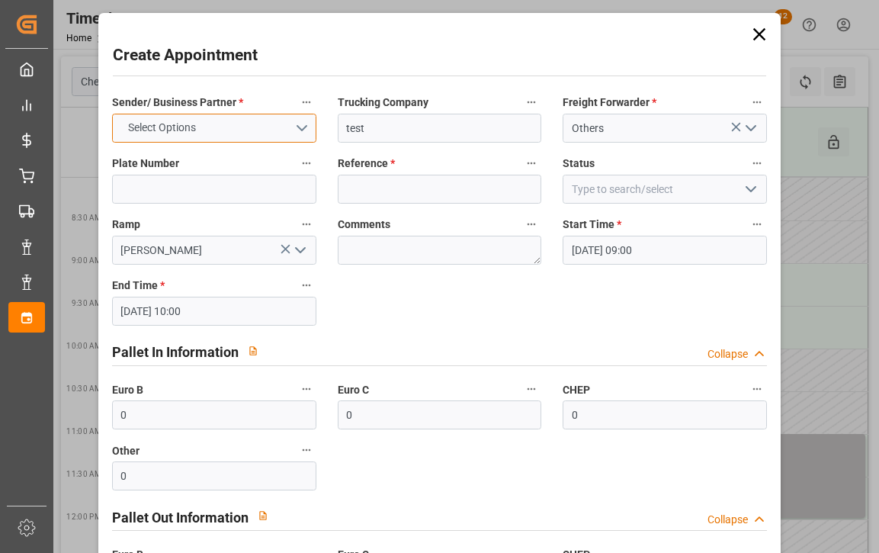
click at [300, 130] on button "Select Options" at bounding box center [214, 128] width 204 height 29
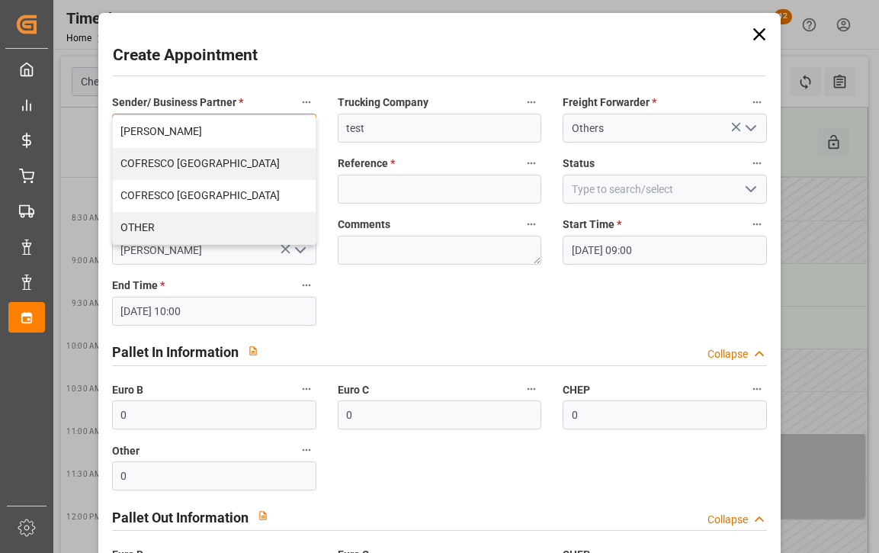
click at [197, 219] on div "OTHER" at bounding box center [214, 228] width 203 height 32
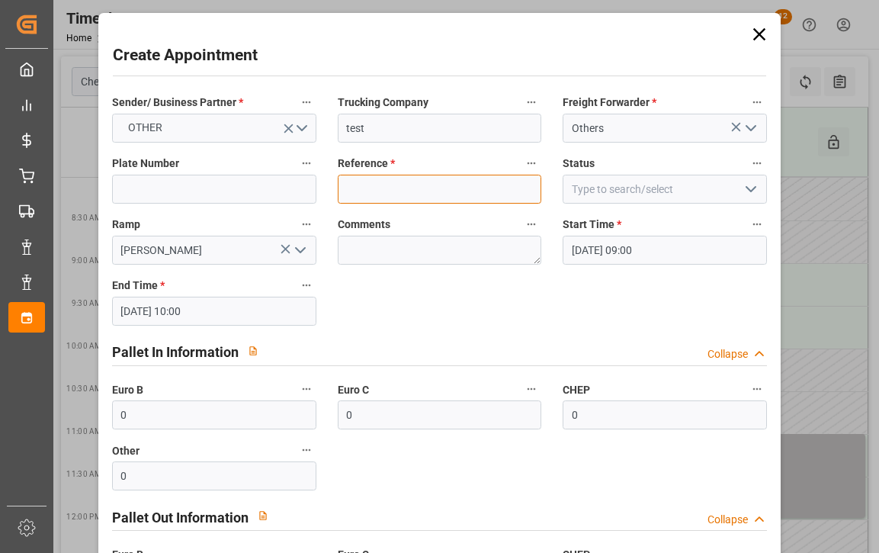
click at [356, 187] on input at bounding box center [440, 189] width 204 height 29
type input "x"
click at [742, 184] on icon "open menu" at bounding box center [751, 189] width 18 height 18
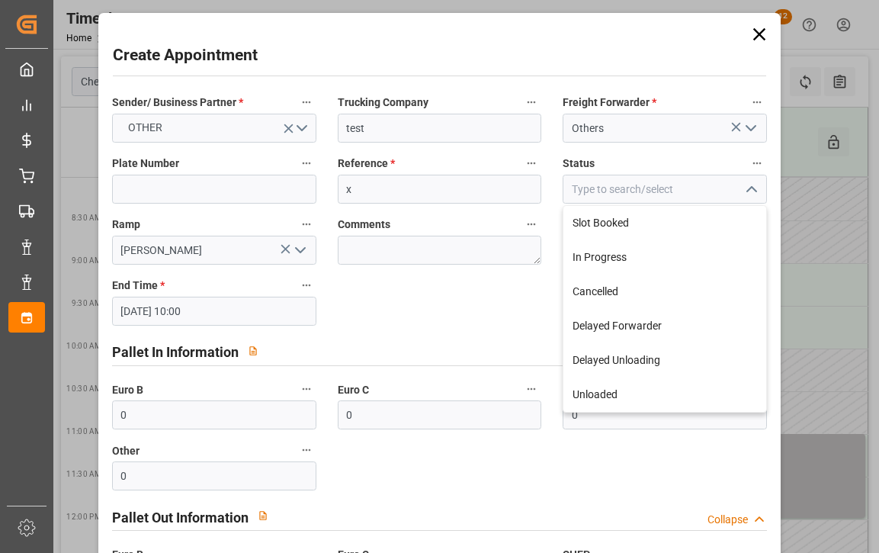
click at [743, 184] on icon "close menu" at bounding box center [751, 189] width 18 height 18
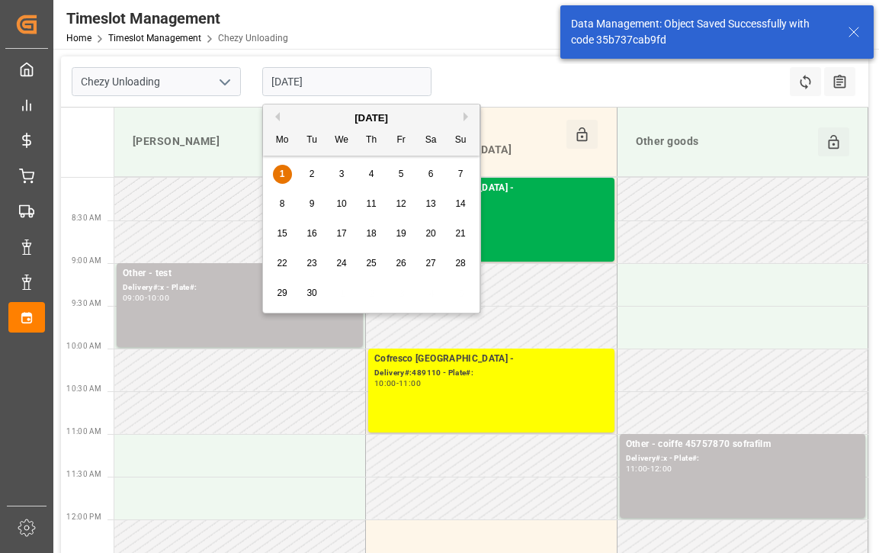
click at [359, 82] on input "[DATE]" at bounding box center [346, 81] width 169 height 29
click at [319, 174] on div "2" at bounding box center [312, 174] width 19 height 18
type input "[DATE]"
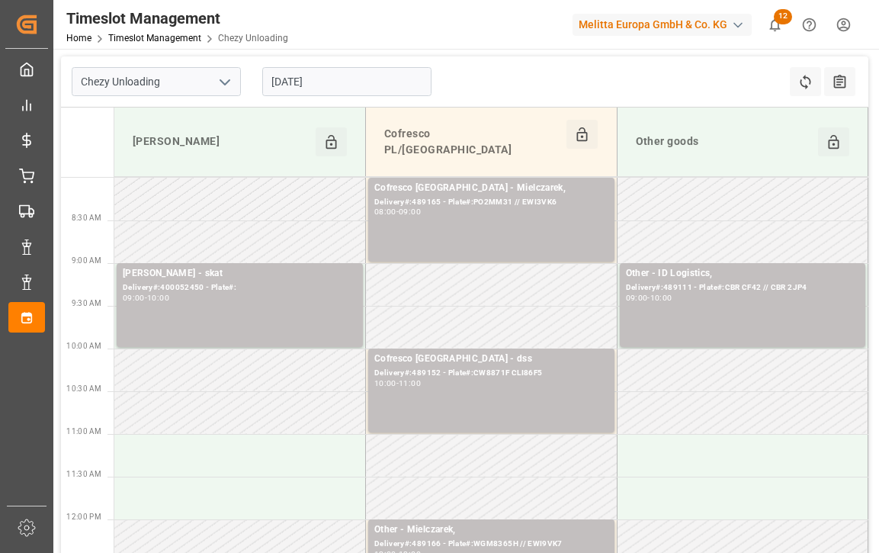
click at [233, 84] on icon "open menu" at bounding box center [225, 82] width 18 height 18
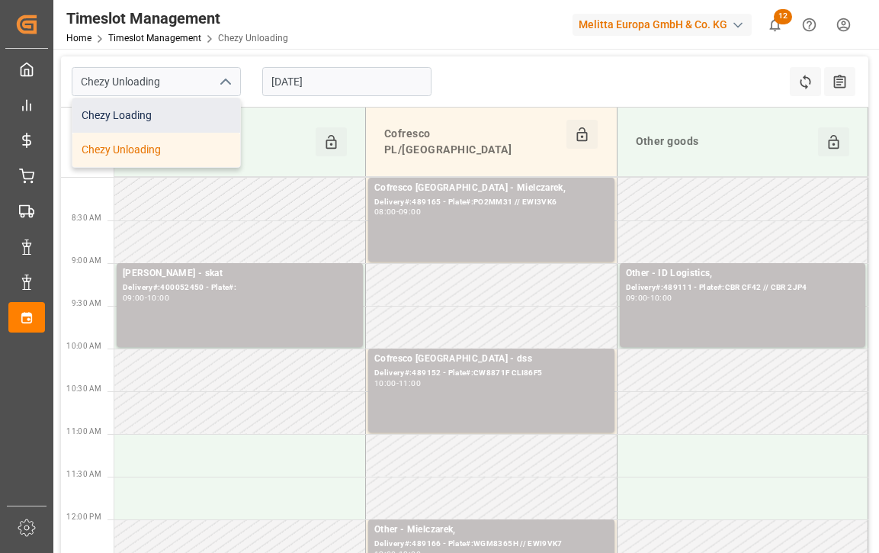
click at [180, 128] on div "Chezy Loading" at bounding box center [156, 115] width 168 height 34
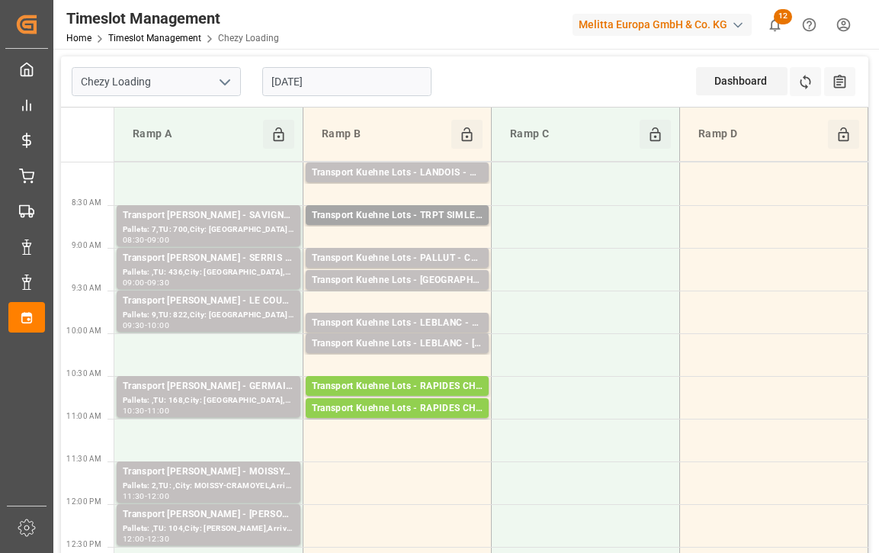
click at [218, 82] on icon "open menu" at bounding box center [225, 82] width 18 height 18
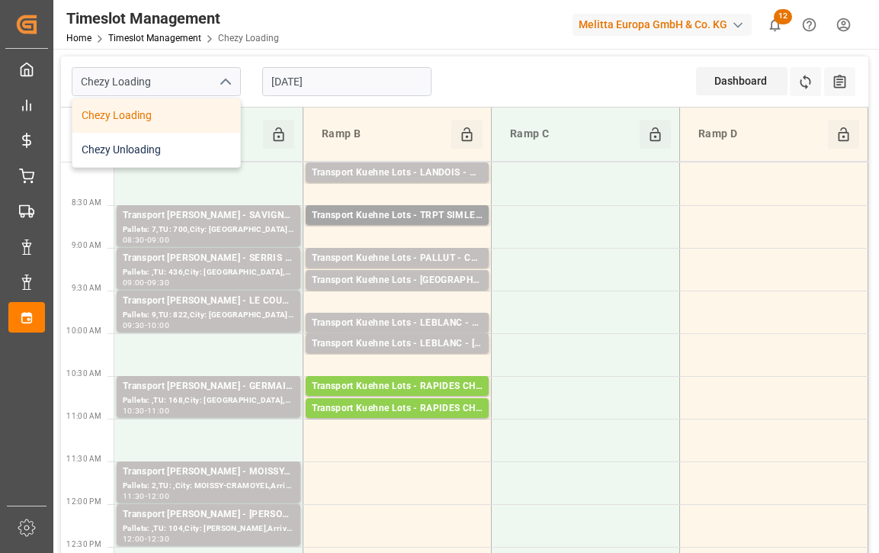
click at [181, 149] on div "Chezy Unloading" at bounding box center [156, 150] width 168 height 34
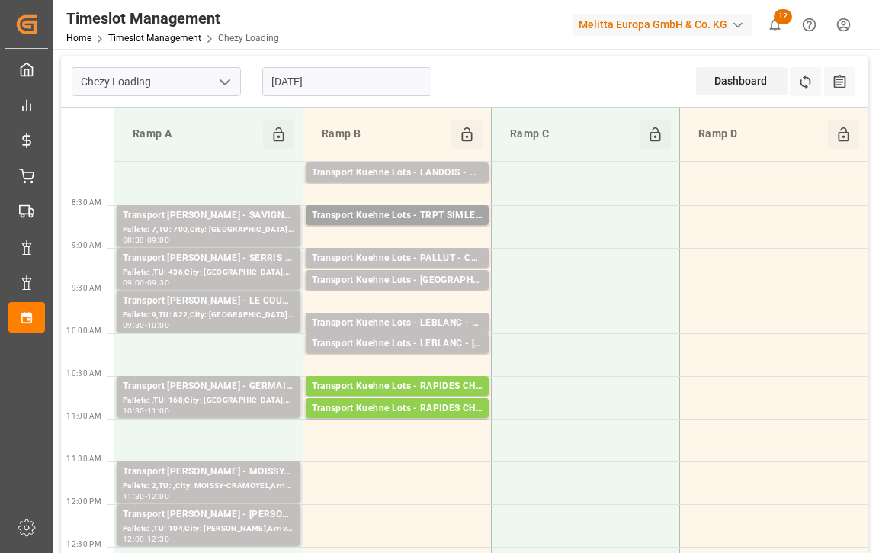
type input "Chezy Unloading"
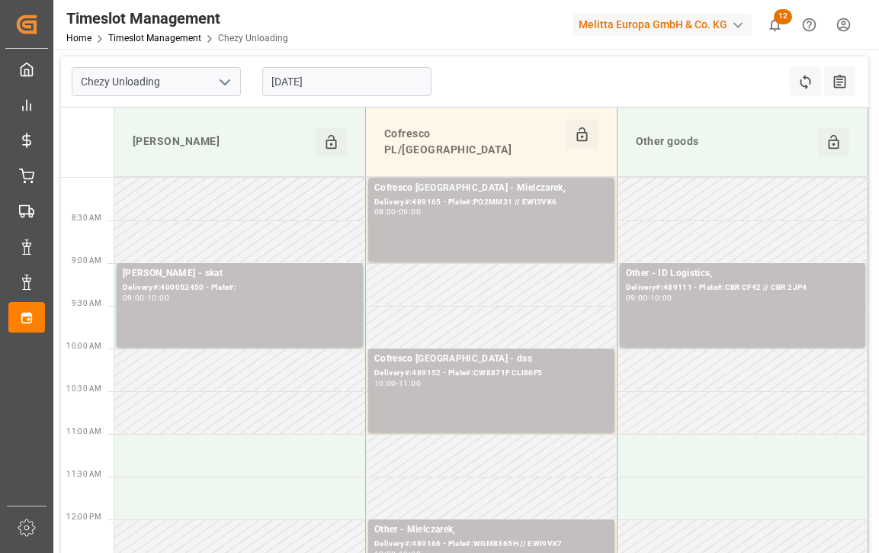
click at [335, 92] on input "[DATE]" at bounding box center [346, 81] width 169 height 29
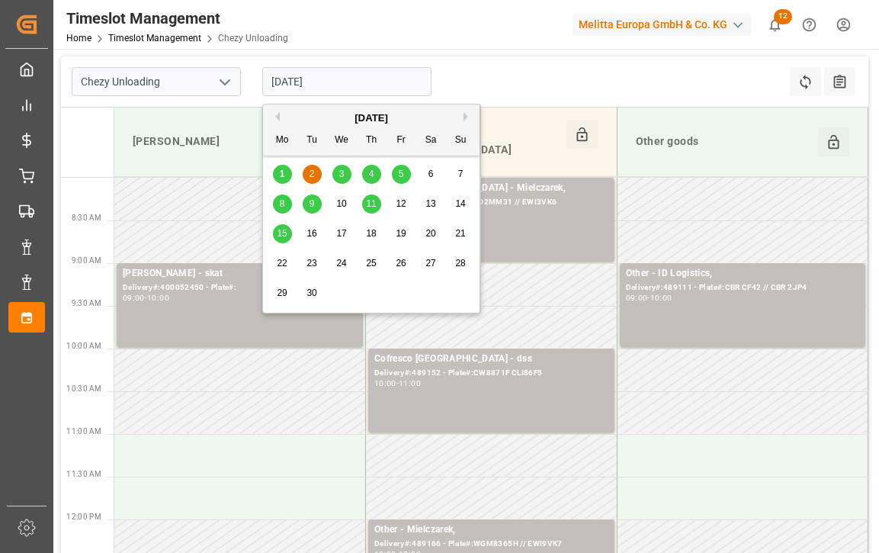
click at [284, 173] on span "1" at bounding box center [282, 173] width 5 height 11
type input "[DATE]"
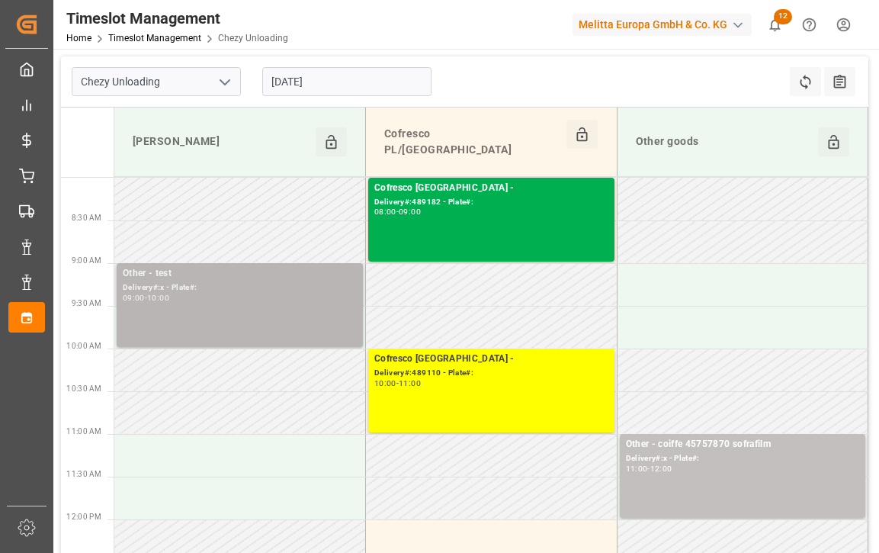
click at [260, 281] on div "Delivery#:x - Plate#:" at bounding box center [240, 287] width 234 height 13
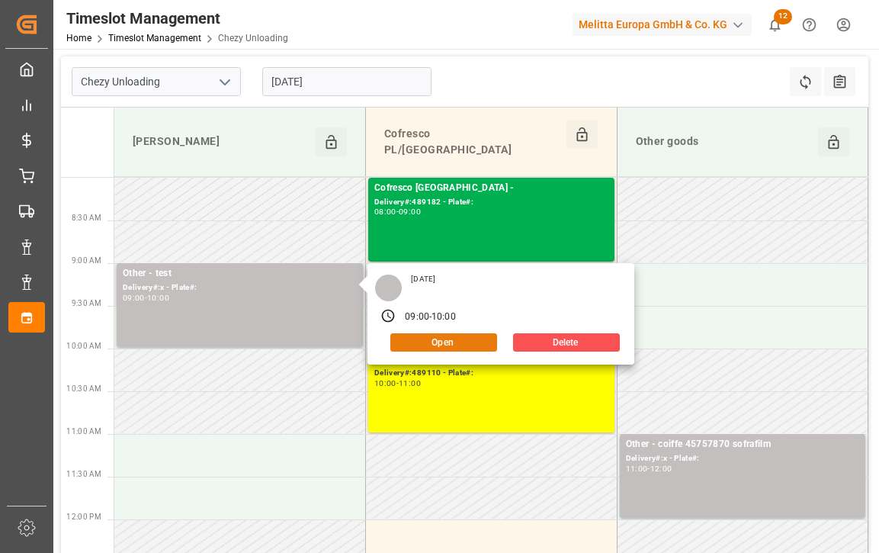
click at [459, 333] on button "Open" at bounding box center [443, 342] width 107 height 18
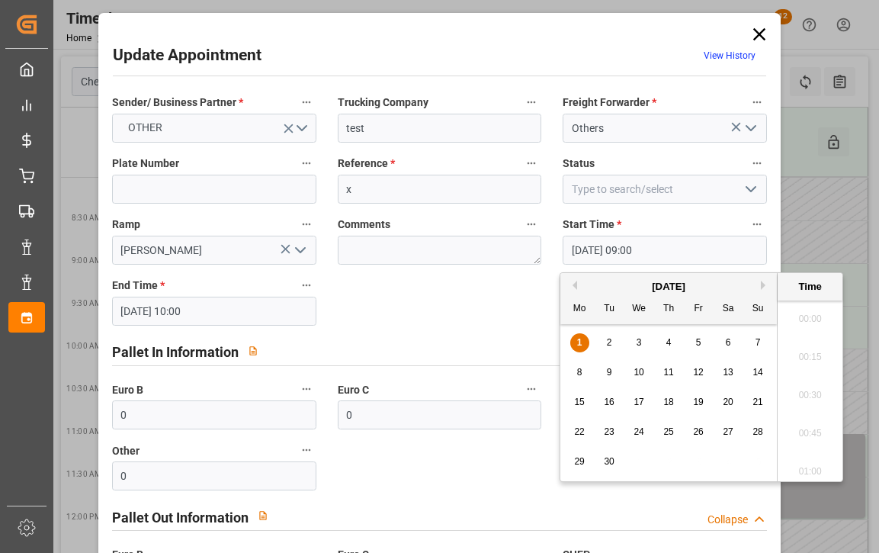
click at [623, 258] on input "[DATE] 09:00" at bounding box center [664, 249] width 204 height 29
click at [612, 346] on div "2" at bounding box center [609, 343] width 19 height 18
click at [799, 410] on li "11:00" at bounding box center [809, 409] width 65 height 38
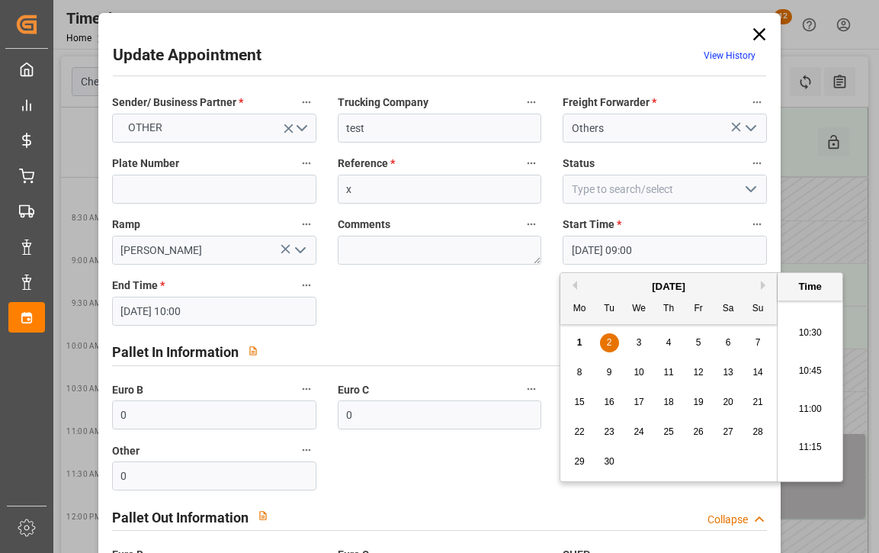
type input "[DATE] 11:00"
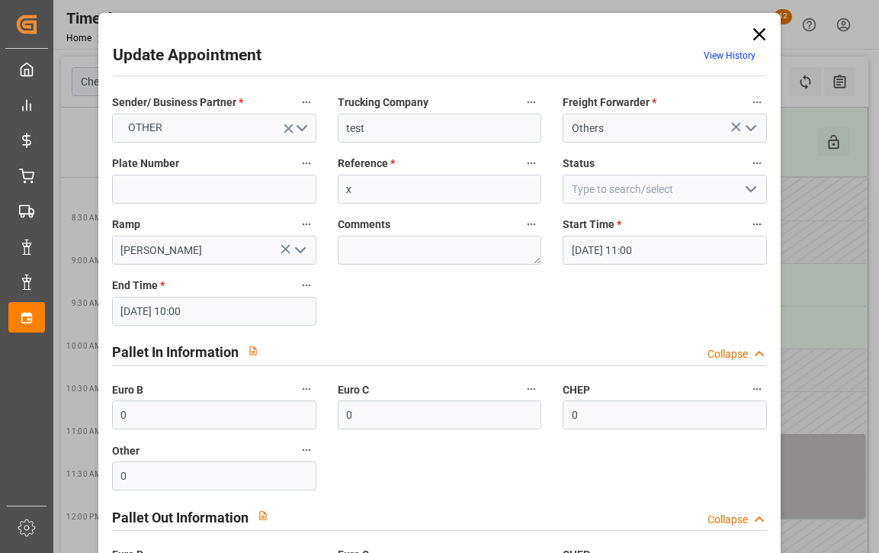
click at [264, 310] on input "[DATE] 10:00" at bounding box center [214, 310] width 204 height 29
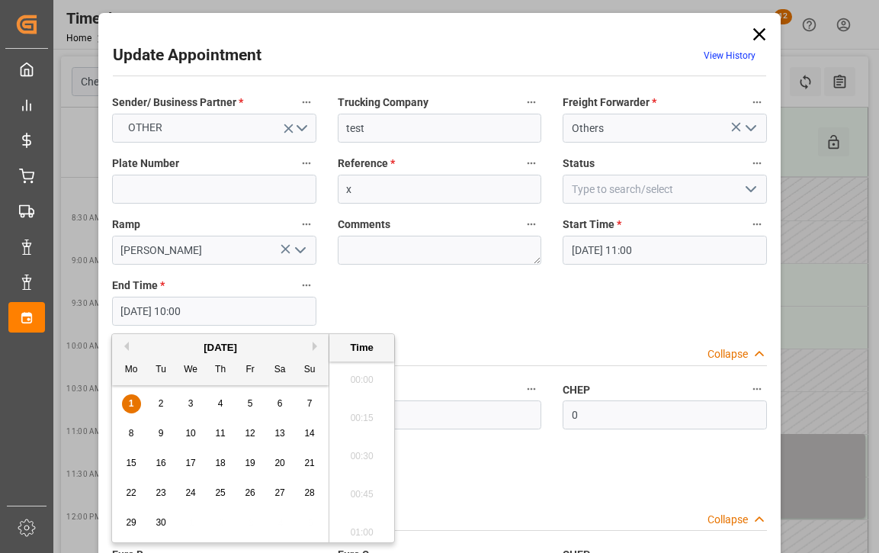
scroll to position [1453, 0]
click at [152, 405] on div "2" at bounding box center [161, 404] width 19 height 18
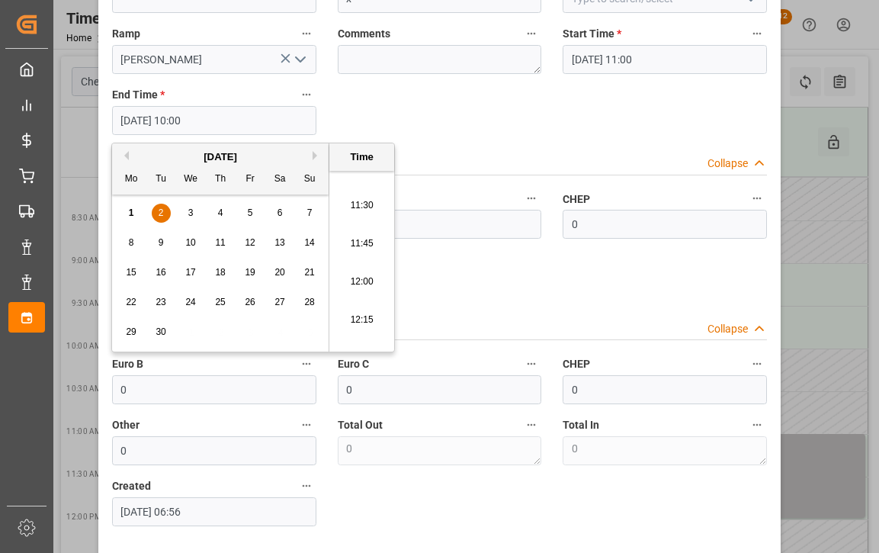
scroll to position [1739, 0]
click at [359, 277] on li "12:00" at bounding box center [361, 280] width 65 height 38
type input "[DATE] 12:00"
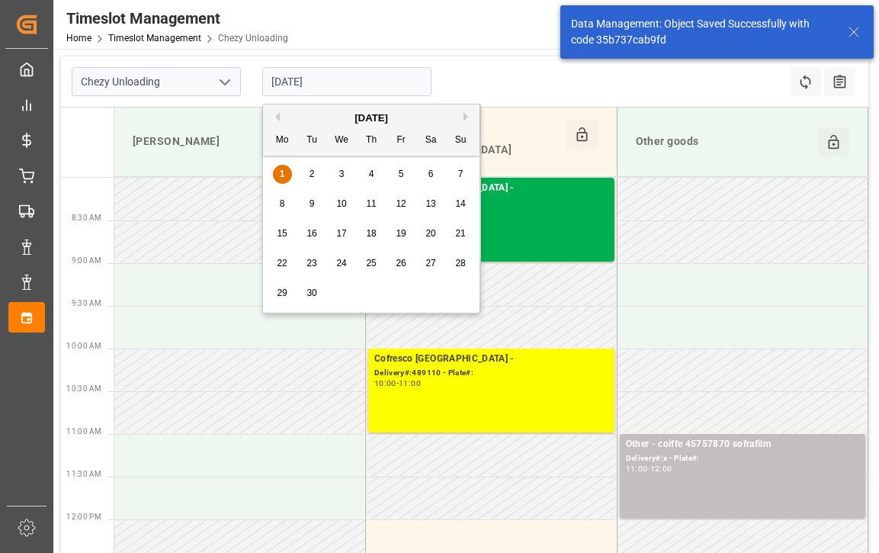
click at [333, 78] on input "[DATE]" at bounding box center [346, 81] width 169 height 29
click at [322, 175] on div "1 2 3 4 5 6 7" at bounding box center [372, 174] width 208 height 30
click at [312, 175] on span "2" at bounding box center [311, 173] width 5 height 11
type input "[DATE]"
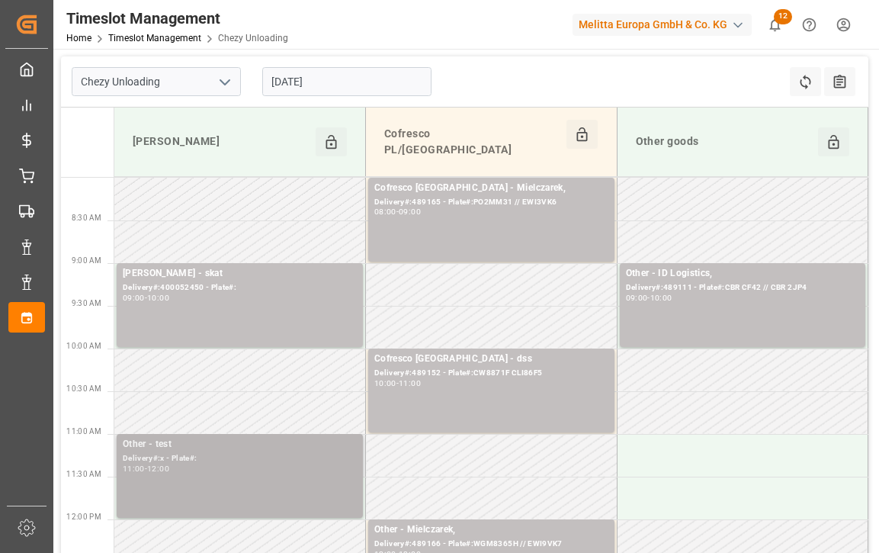
click at [258, 457] on div "Other - test Delivery#:x - Plate#: 11:00 - 12:00" at bounding box center [240, 476] width 234 height 78
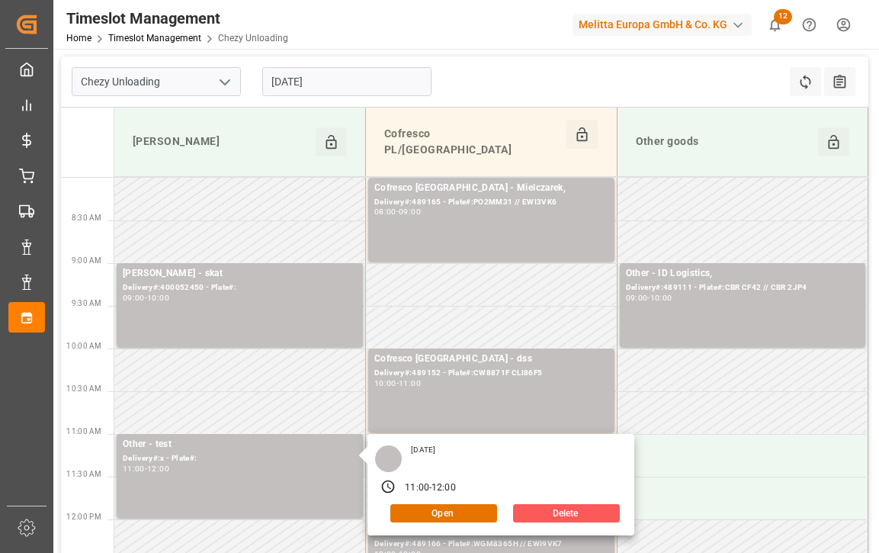
click at [565, 504] on button "Delete" at bounding box center [566, 513] width 107 height 18
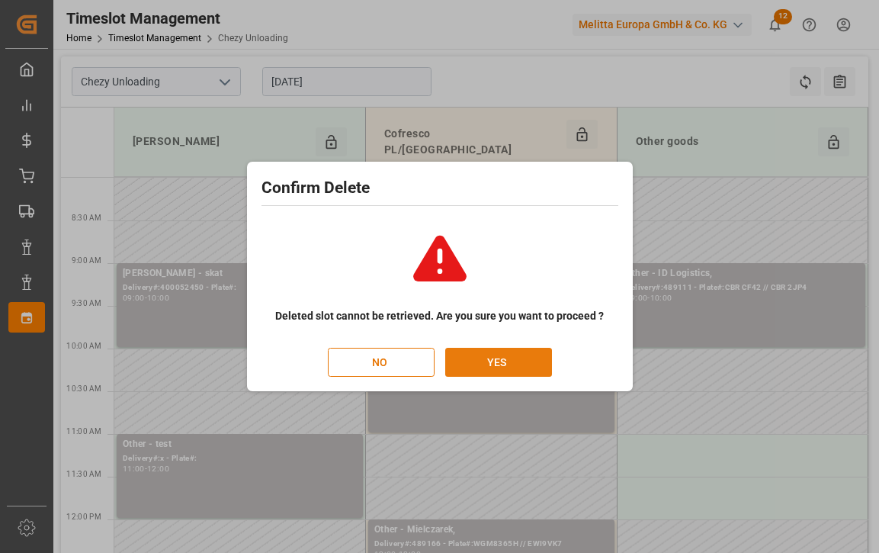
click at [479, 351] on button "YES" at bounding box center [498, 362] width 107 height 29
